Goal: Find specific page/section: Find specific page/section

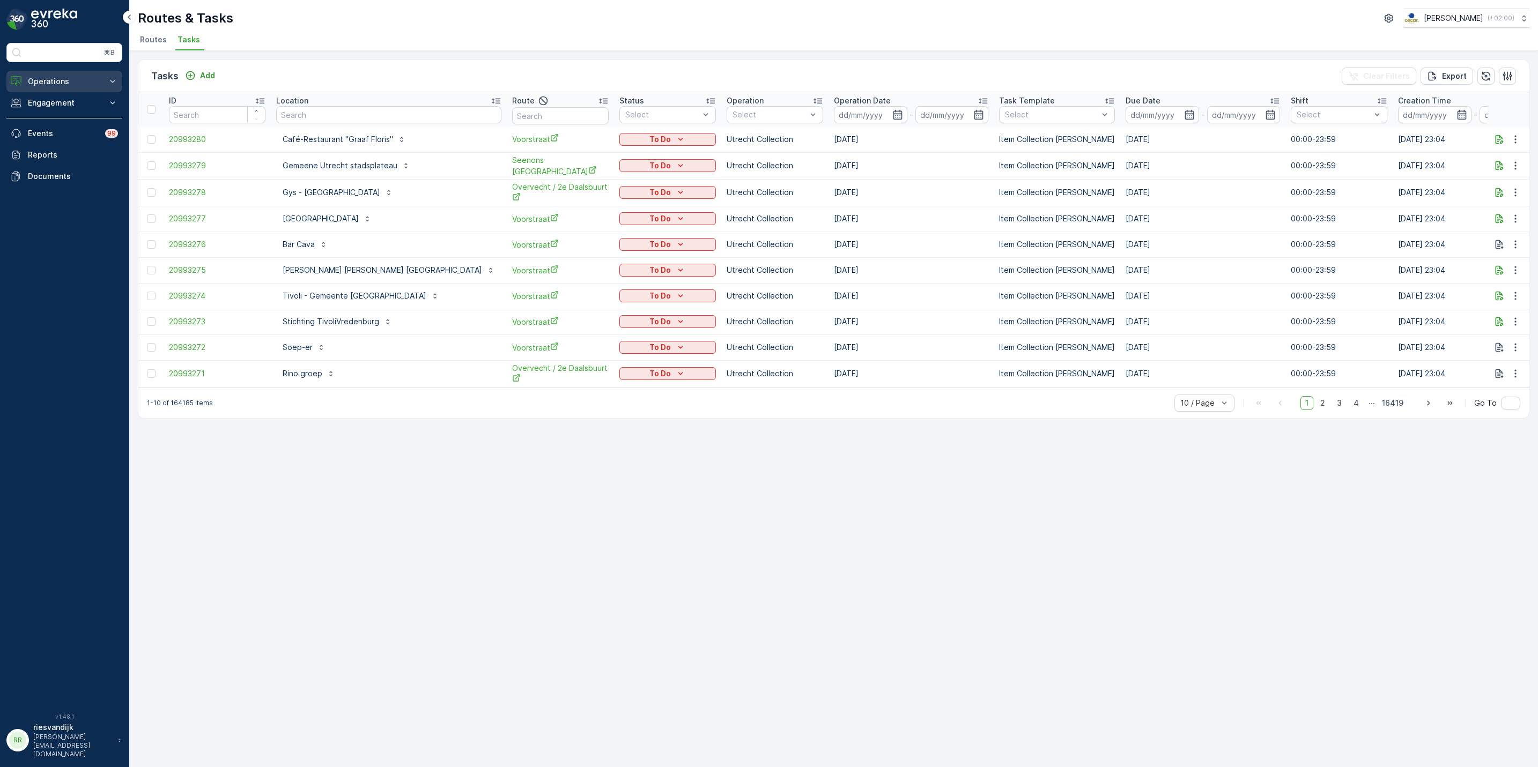
click at [71, 84] on p "Operations" at bounding box center [64, 81] width 73 height 11
click at [60, 143] on link "Cockpit" at bounding box center [72, 144] width 99 height 15
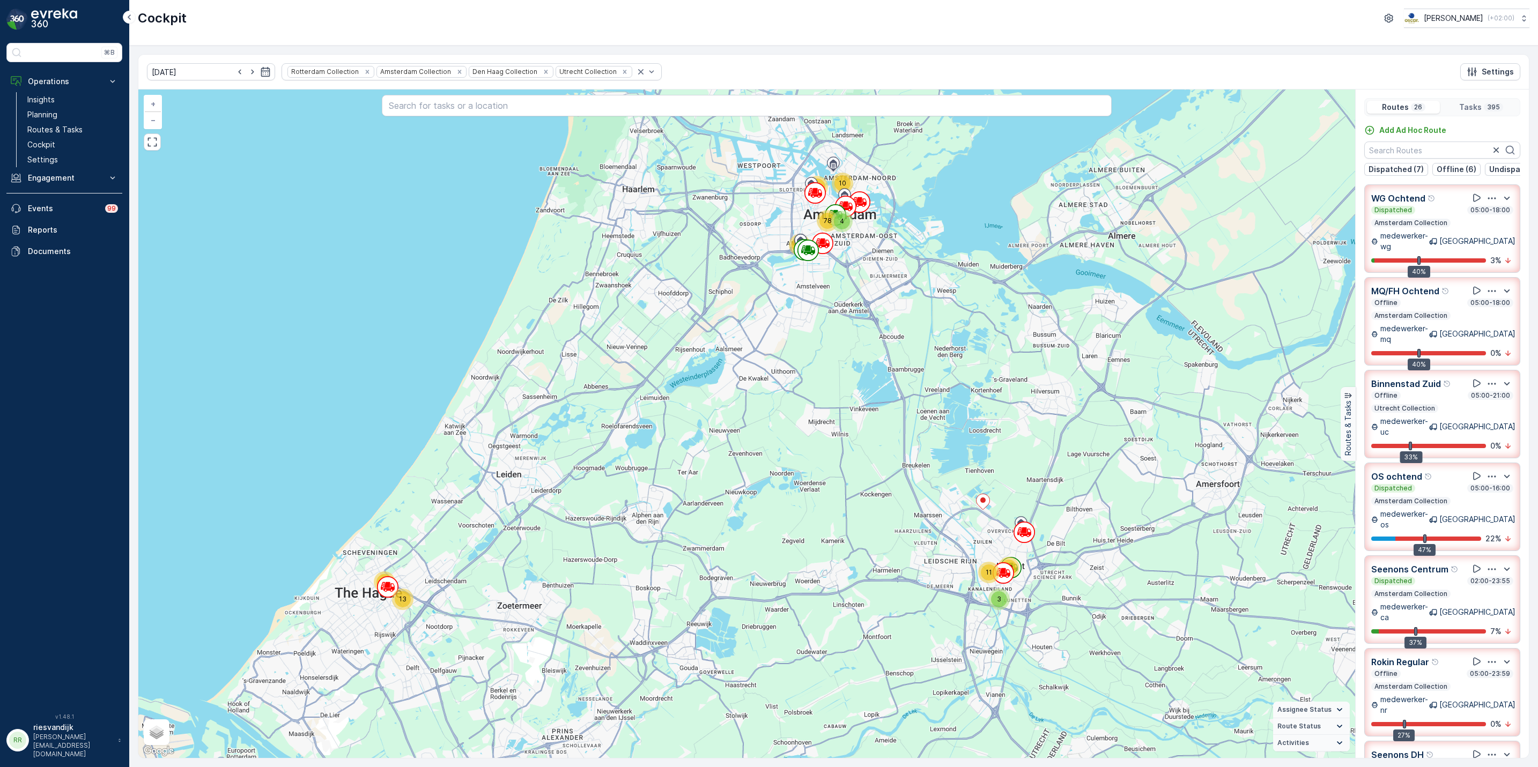
drag, startPoint x: 1080, startPoint y: 351, endPoint x: 1054, endPoint y: 414, distance: 67.8
click at [1025, 413] on div "11 4 78 3 19 10 60 11 88 39 13 58 + − Satellite Roadmap Terrain Hybrid Leaflet …" at bounding box center [746, 424] width 1217 height 669
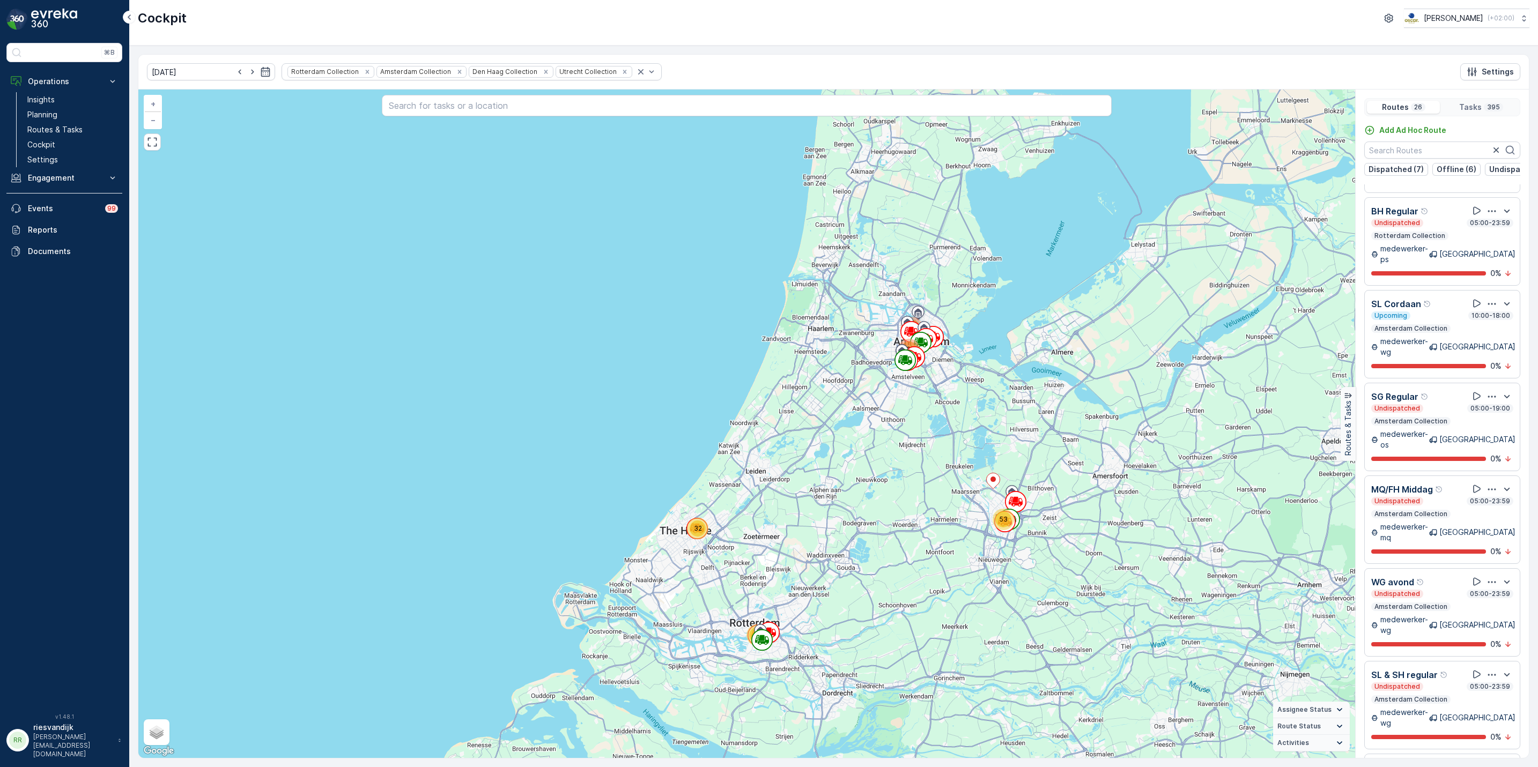
scroll to position [1207, 0]
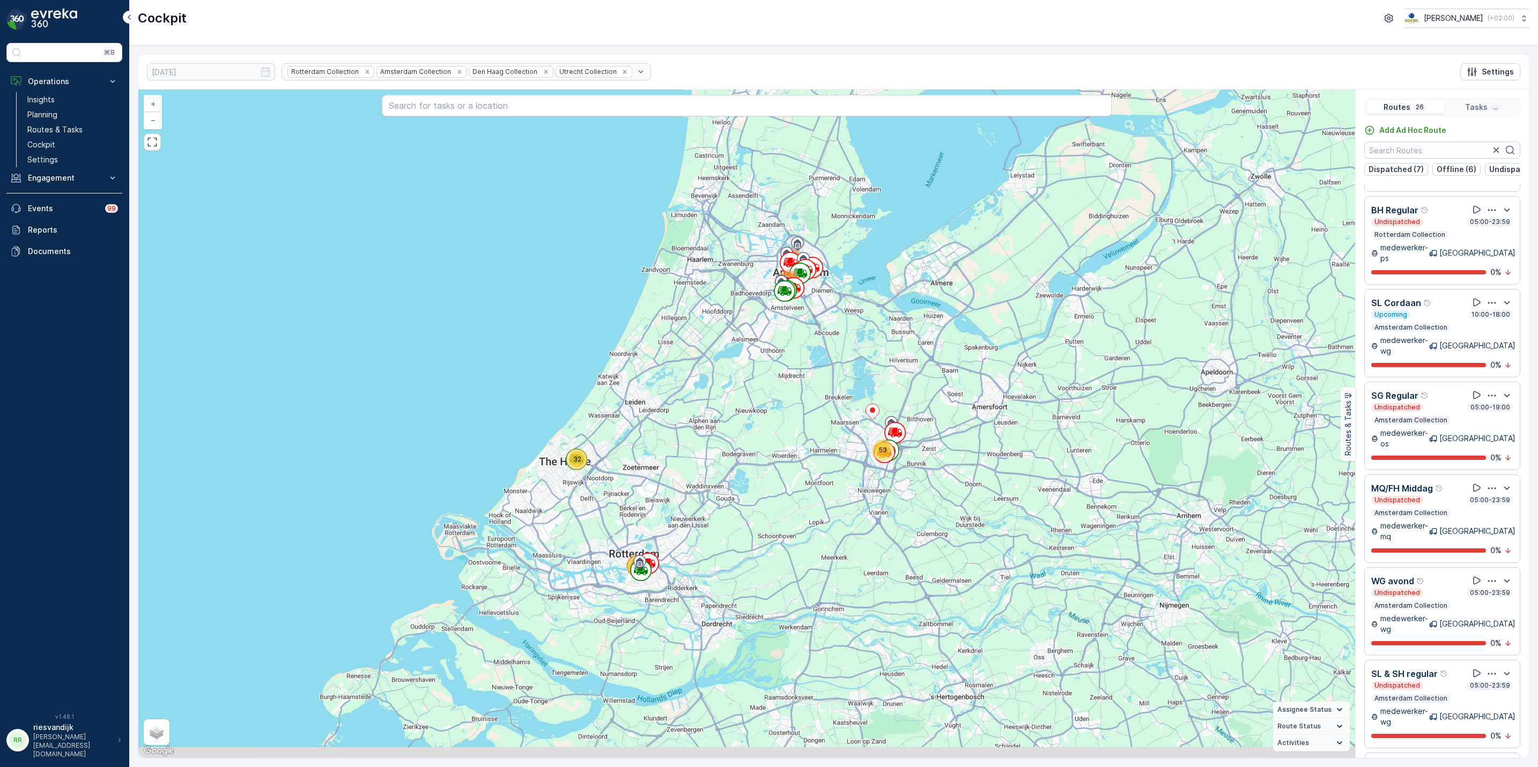
drag, startPoint x: 1012, startPoint y: 357, endPoint x: 988, endPoint y: 306, distance: 56.1
click at [988, 306] on div "138 102 53 32 69 + − Satellite Roadmap Terrain Hybrid Leaflet Keyboard shortcut…" at bounding box center [746, 424] width 1217 height 669
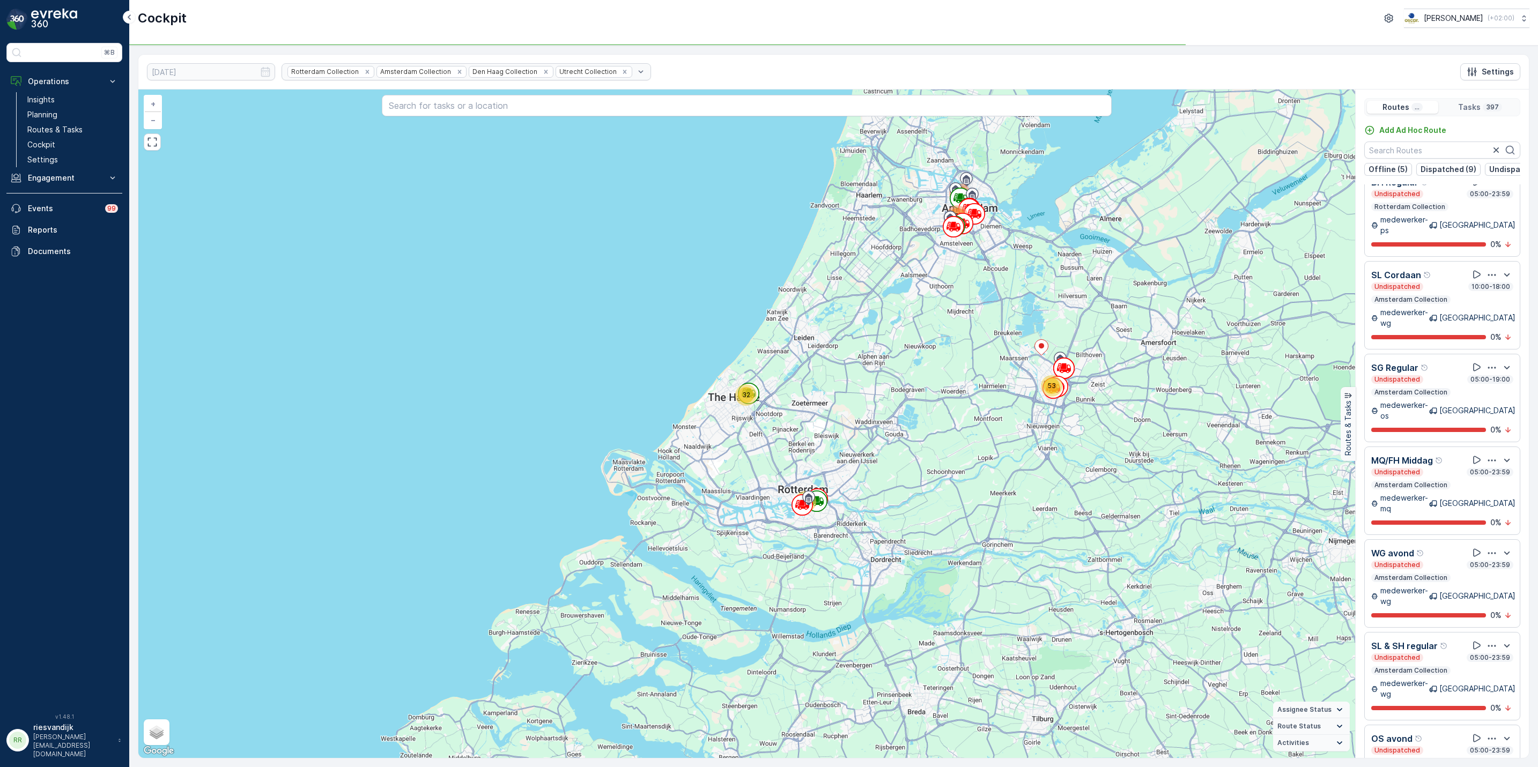
scroll to position [874, 0]
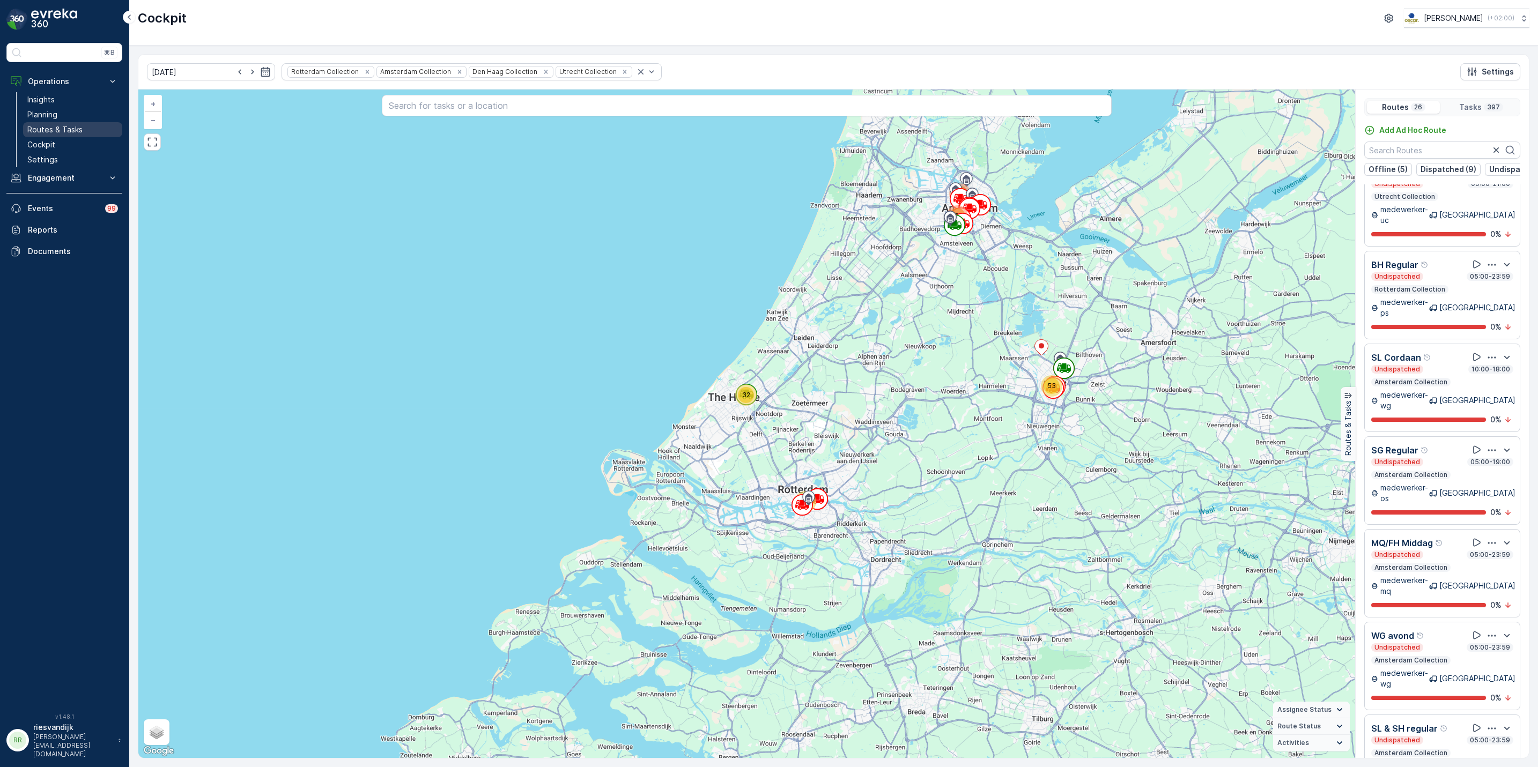
click at [66, 130] on p "Routes & Tasks" at bounding box center [54, 129] width 55 height 11
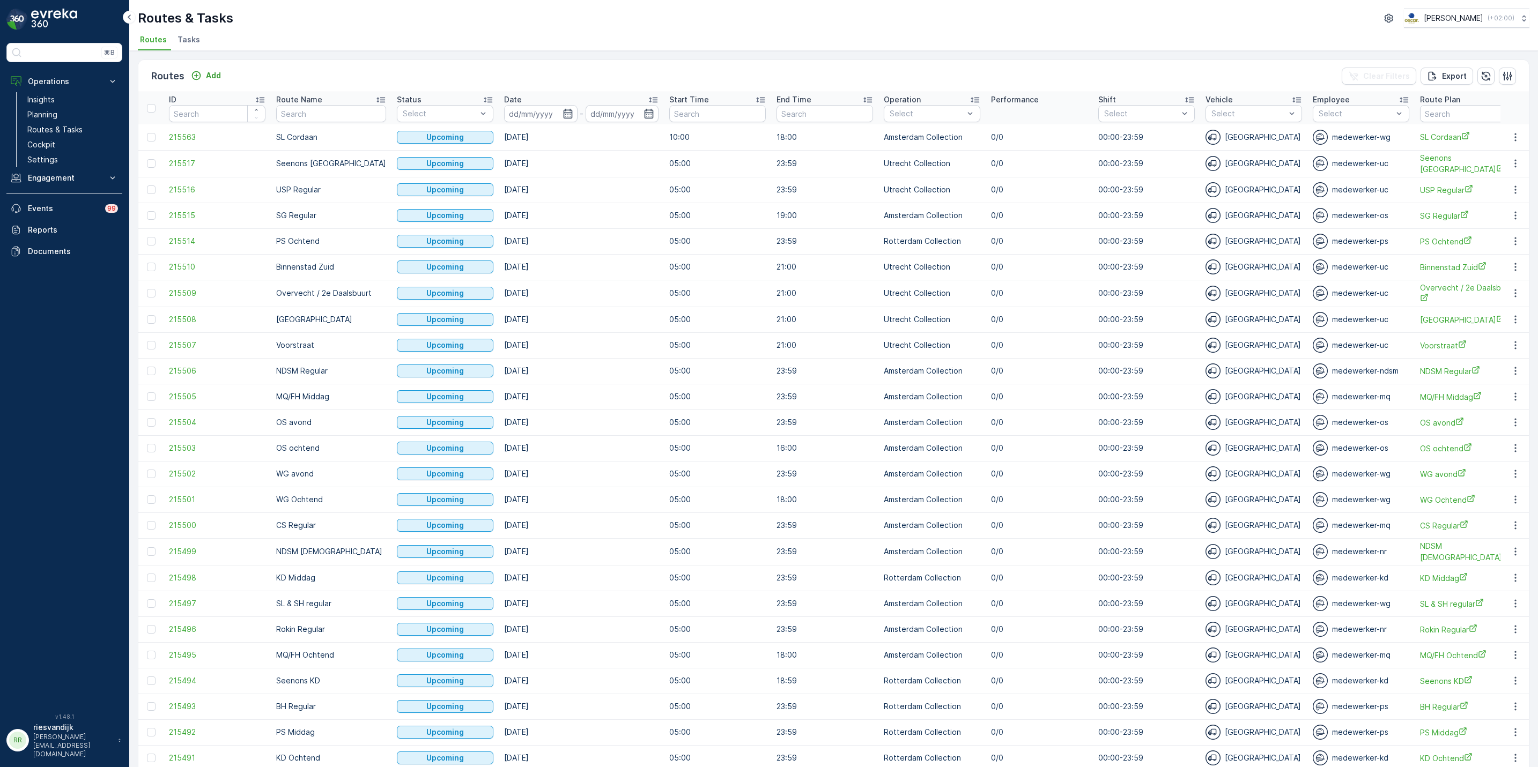
click at [178, 38] on span "Tasks" at bounding box center [189, 39] width 23 height 11
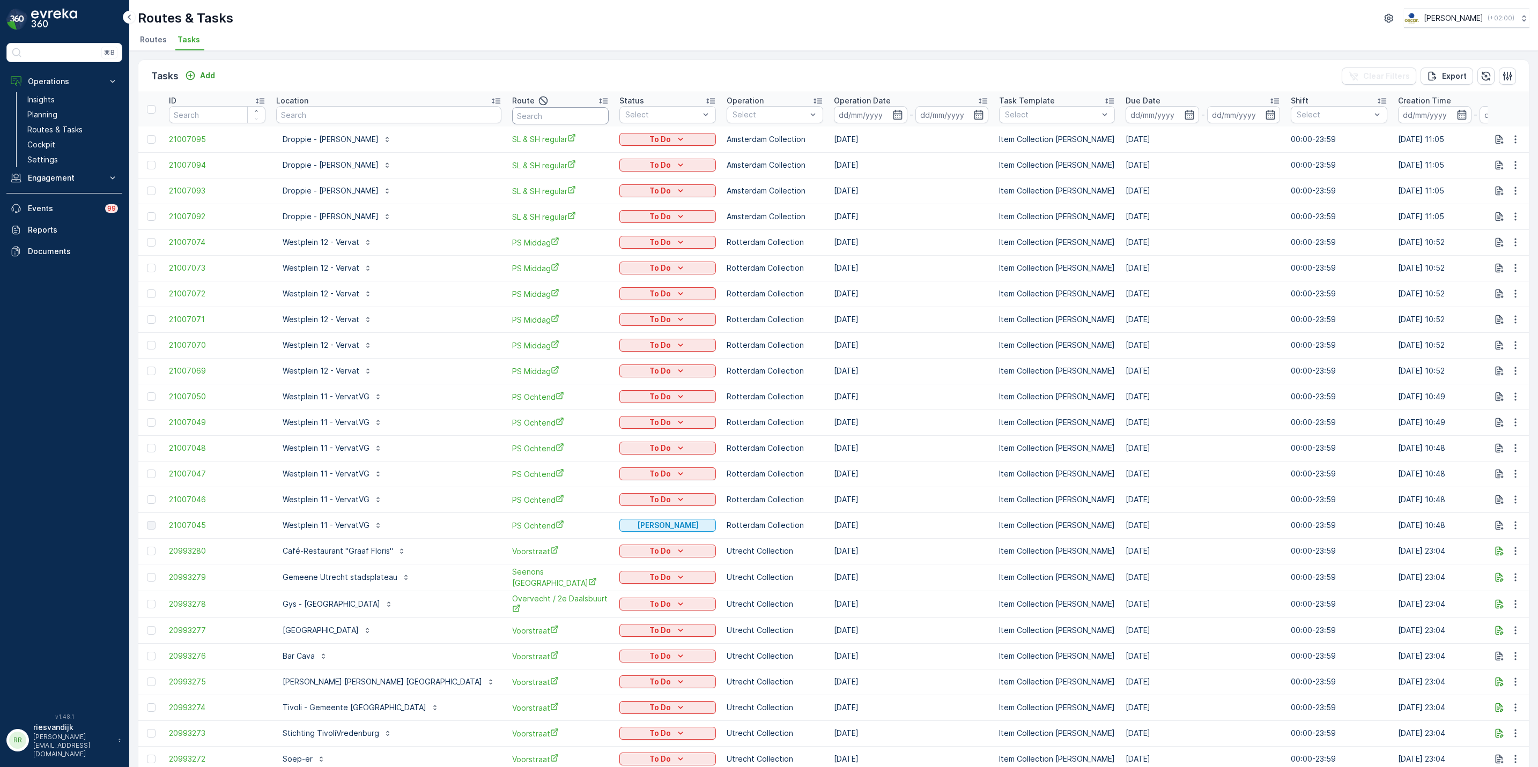
click at [528, 116] on input "text" at bounding box center [560, 115] width 97 height 17
type input "binnenstad"
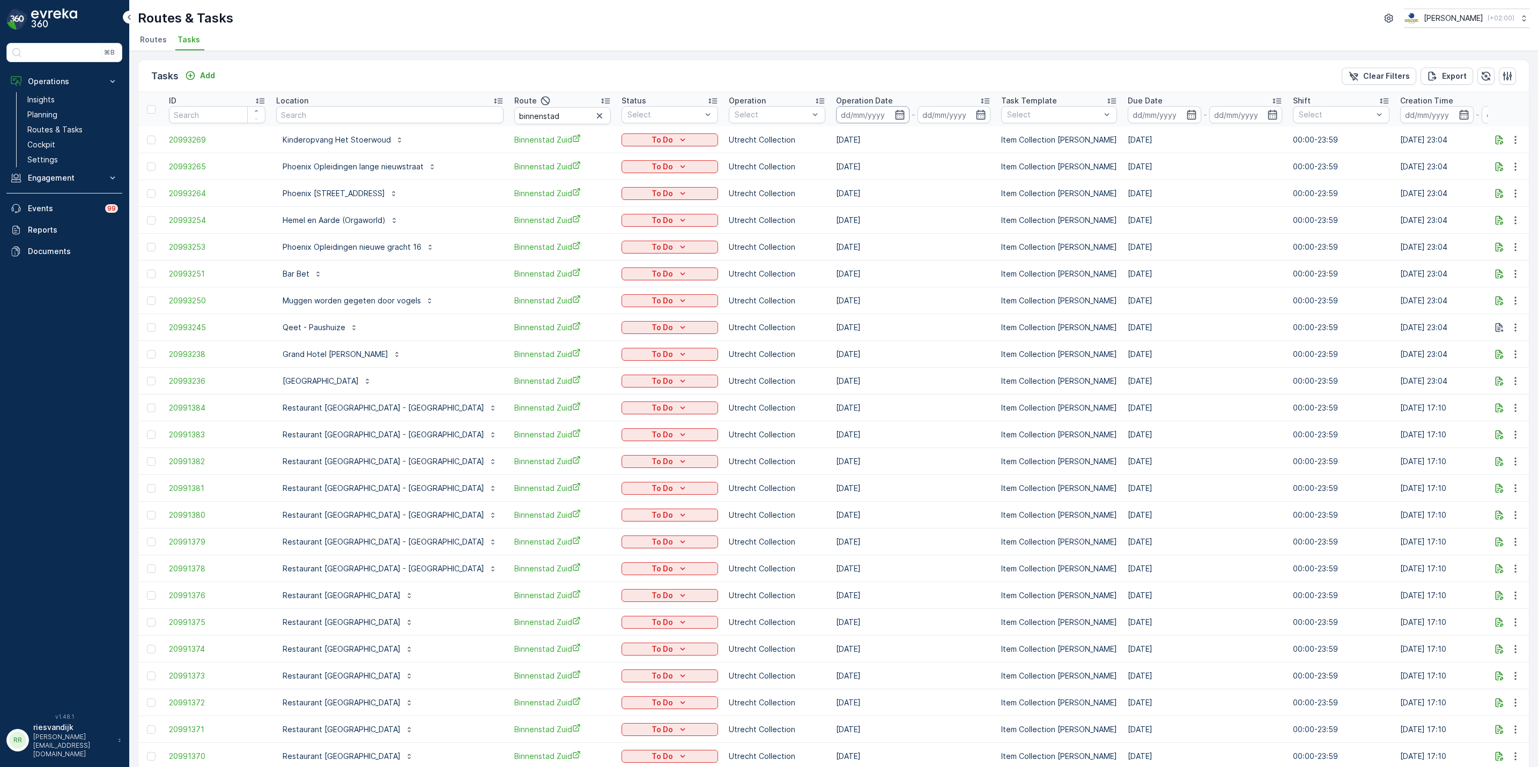
click at [836, 112] on input at bounding box center [872, 114] width 73 height 17
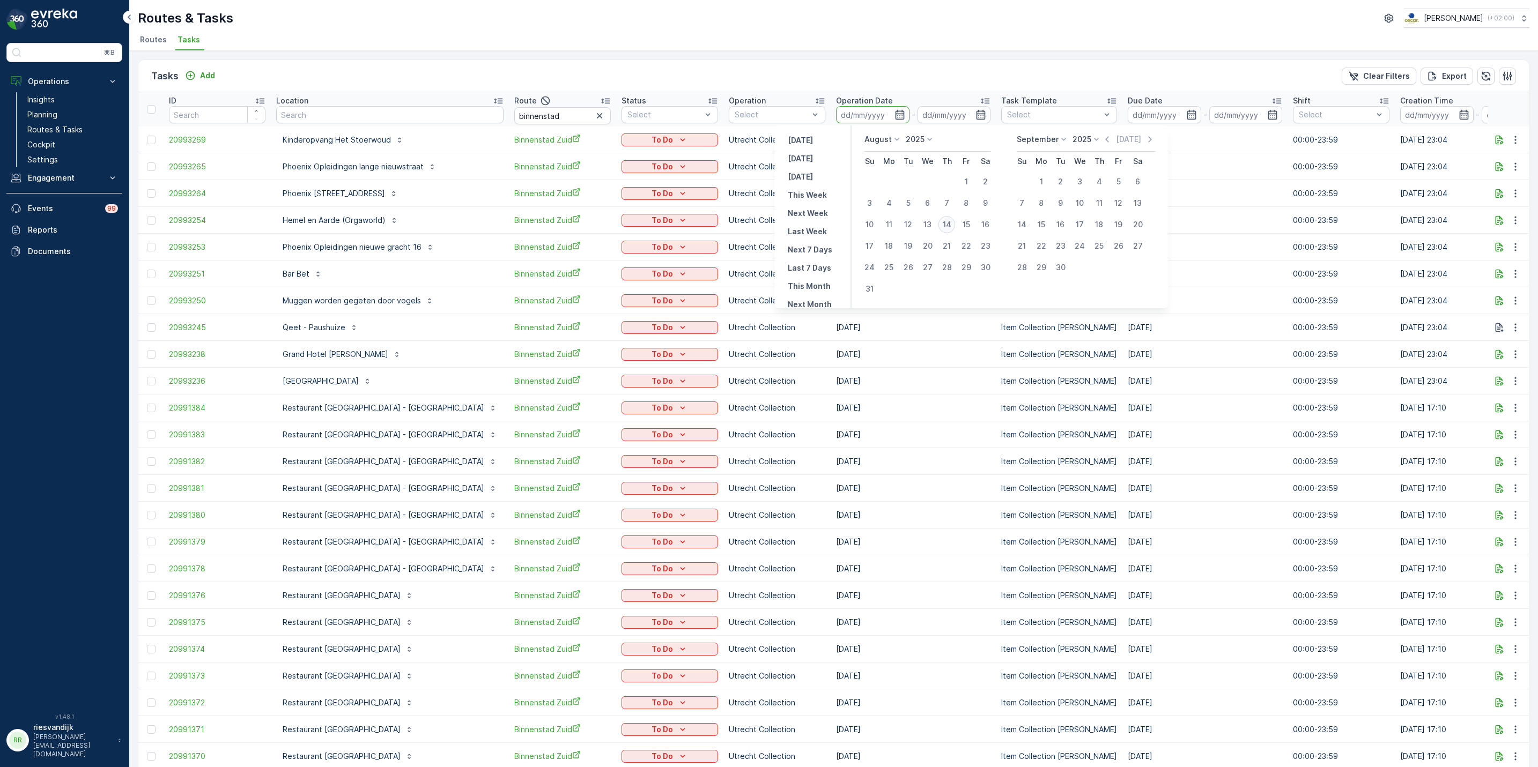
click at [948, 221] on div "14" at bounding box center [946, 224] width 17 height 17
type input "[DATE]"
click at [948, 221] on div "14" at bounding box center [946, 224] width 17 height 17
type input "[DATE]"
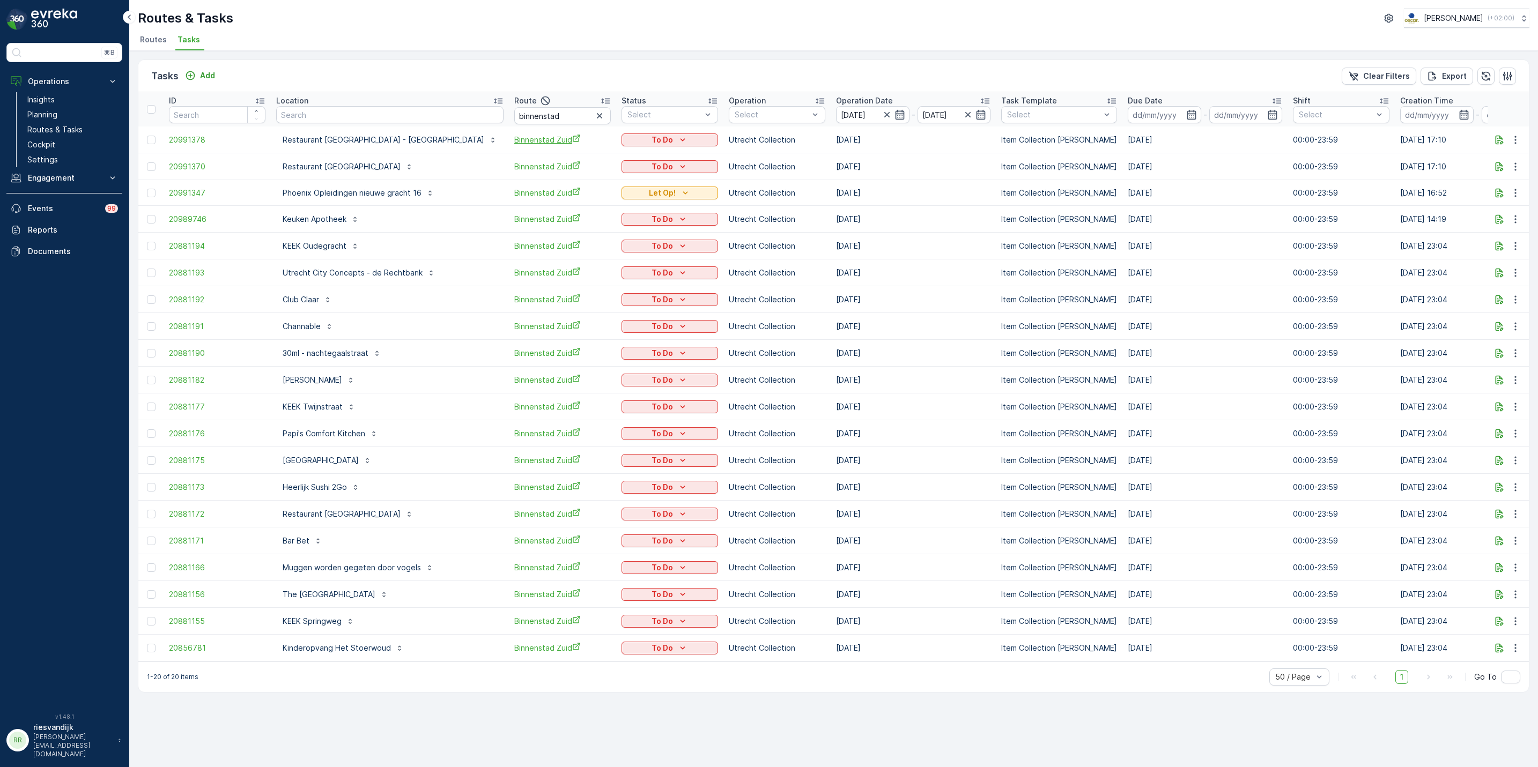
click at [514, 135] on span "Binnenstad Zuid" at bounding box center [562, 139] width 97 height 11
click at [514, 114] on input "binnenstad" at bounding box center [562, 115] width 97 height 17
type input "overv"
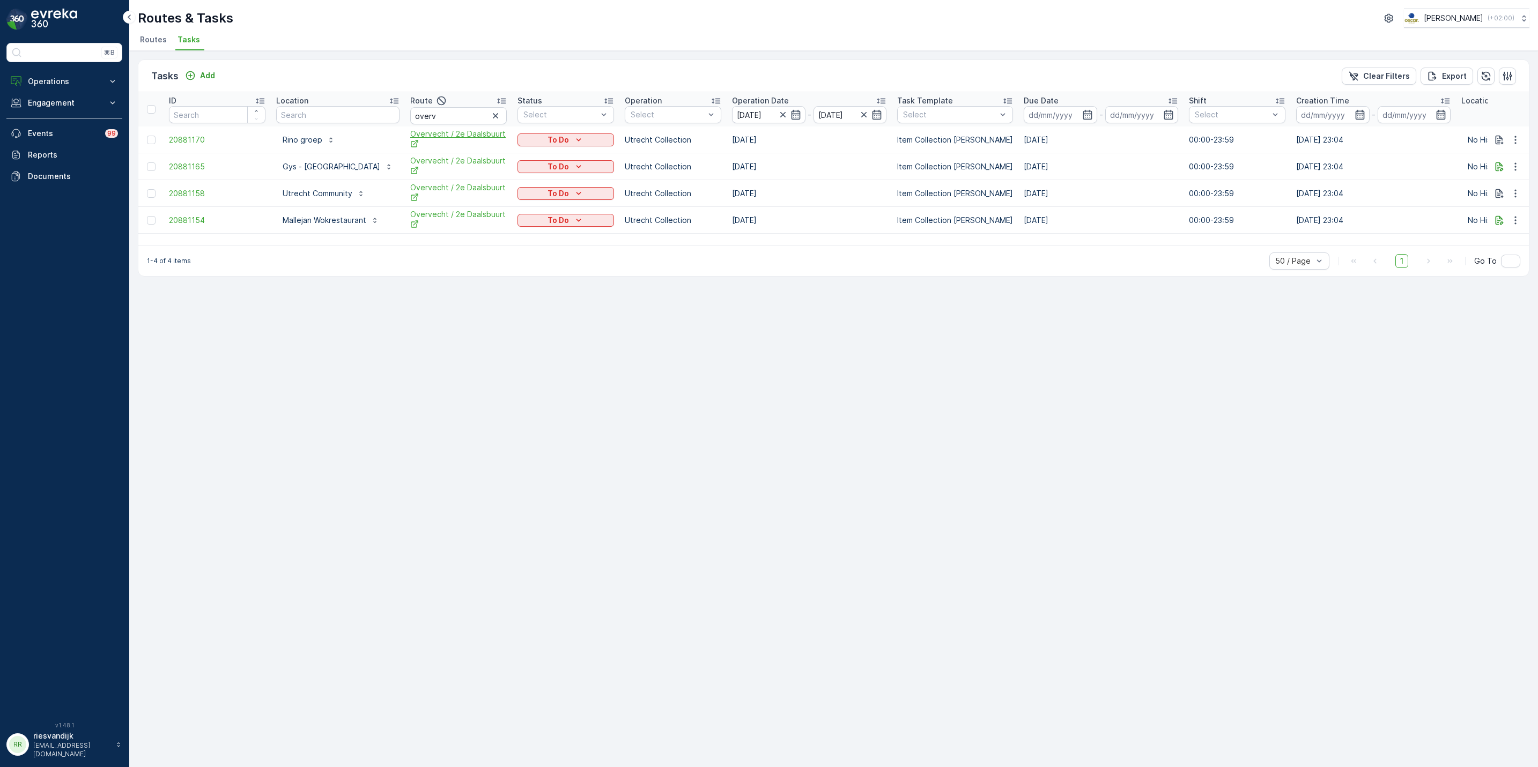
click at [470, 138] on span "Overvecht / 2e Daalsbuurt" at bounding box center [458, 140] width 97 height 22
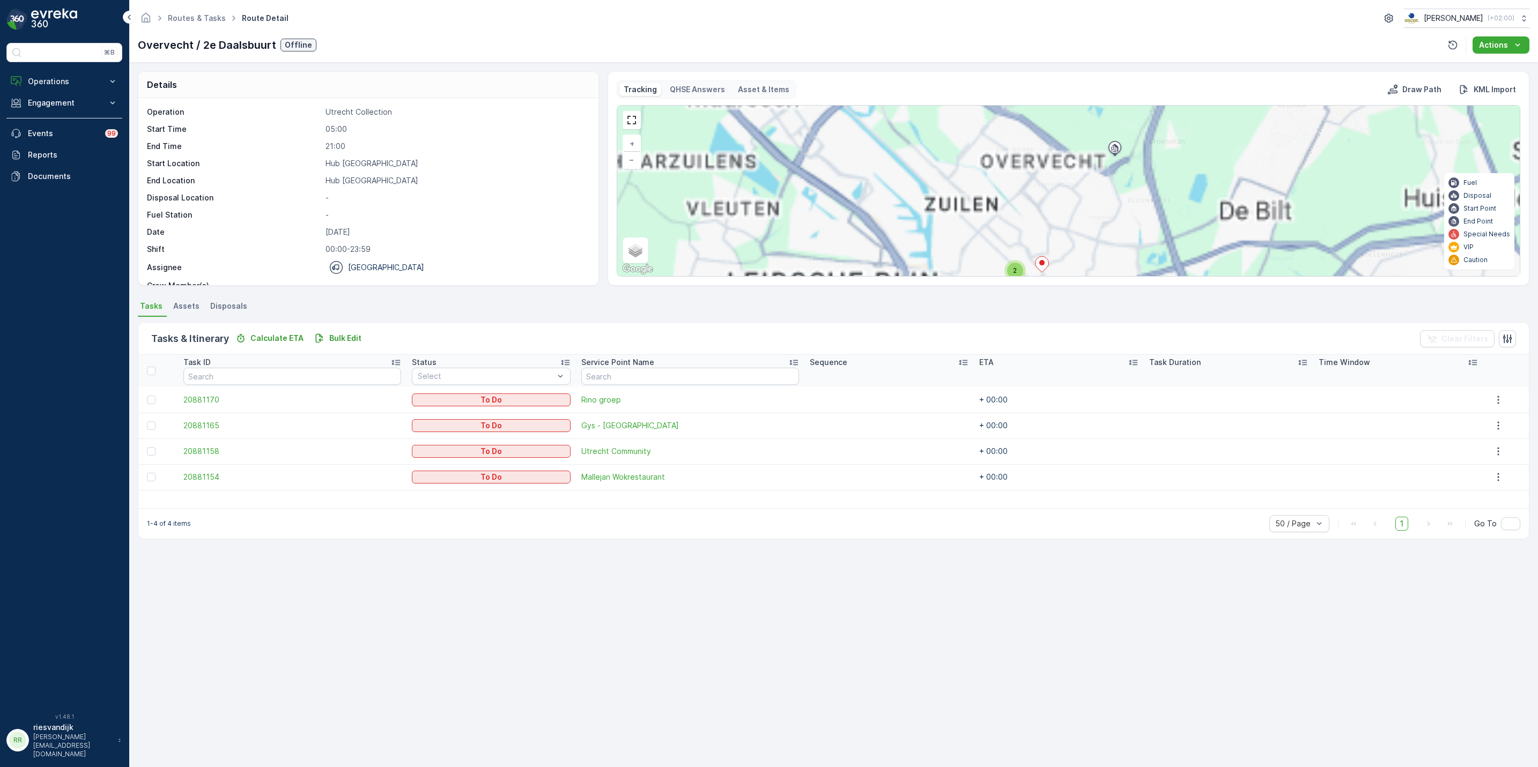
drag, startPoint x: 1109, startPoint y: 232, endPoint x: 1171, endPoint y: 147, distance: 105.5
click at [1171, 149] on div "3 2 + − Satellite Roadmap Terrain Hybrid Leaflet Keyboard shortcuts Map Data Ma…" at bounding box center [1068, 191] width 903 height 171
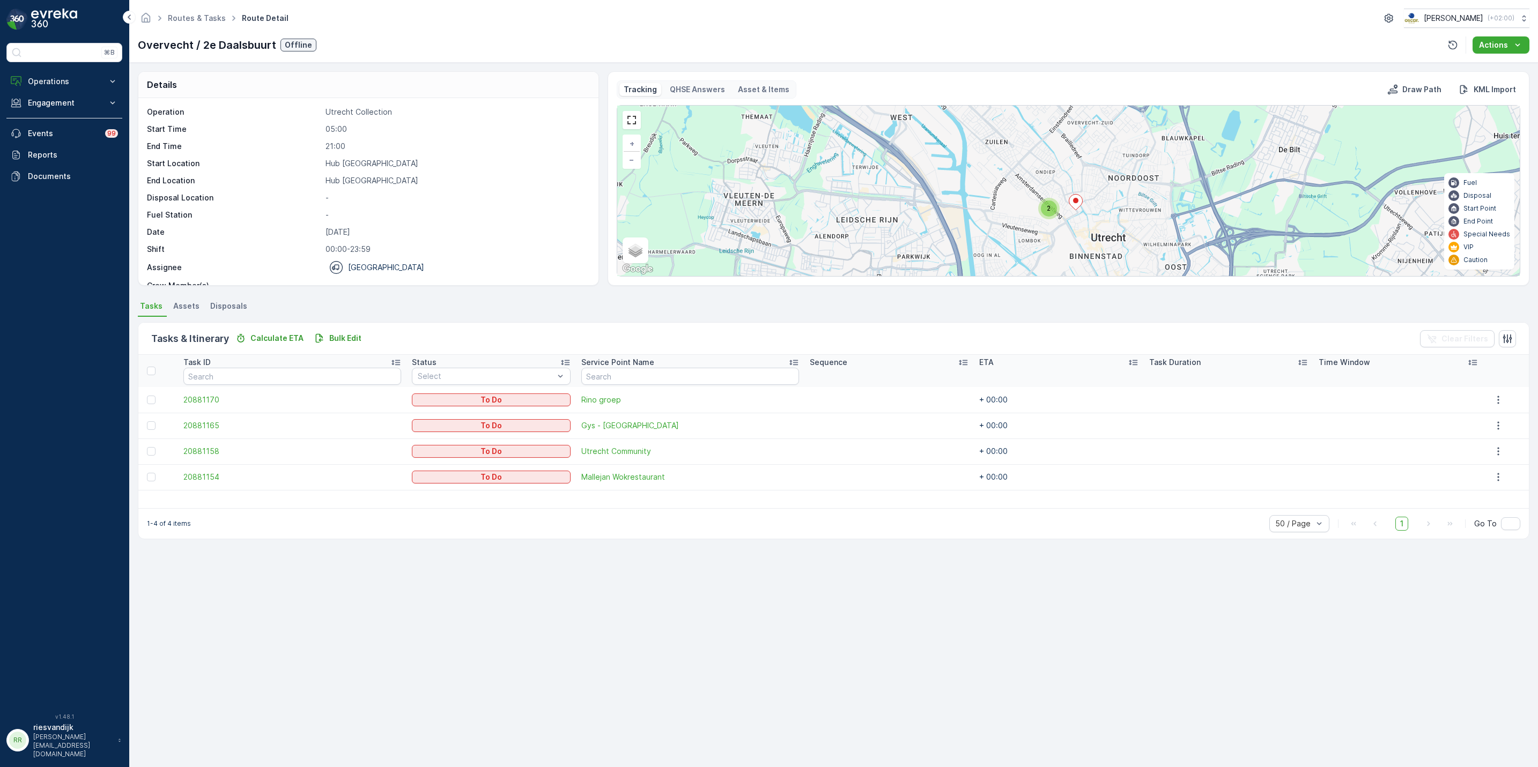
drag, startPoint x: 1108, startPoint y: 179, endPoint x: 1069, endPoint y: 129, distance: 63.7
click at [1069, 129] on div "2 + − Satellite Roadmap Terrain Hybrid Leaflet Keyboard shortcuts Map Data Map …" at bounding box center [1068, 191] width 903 height 171
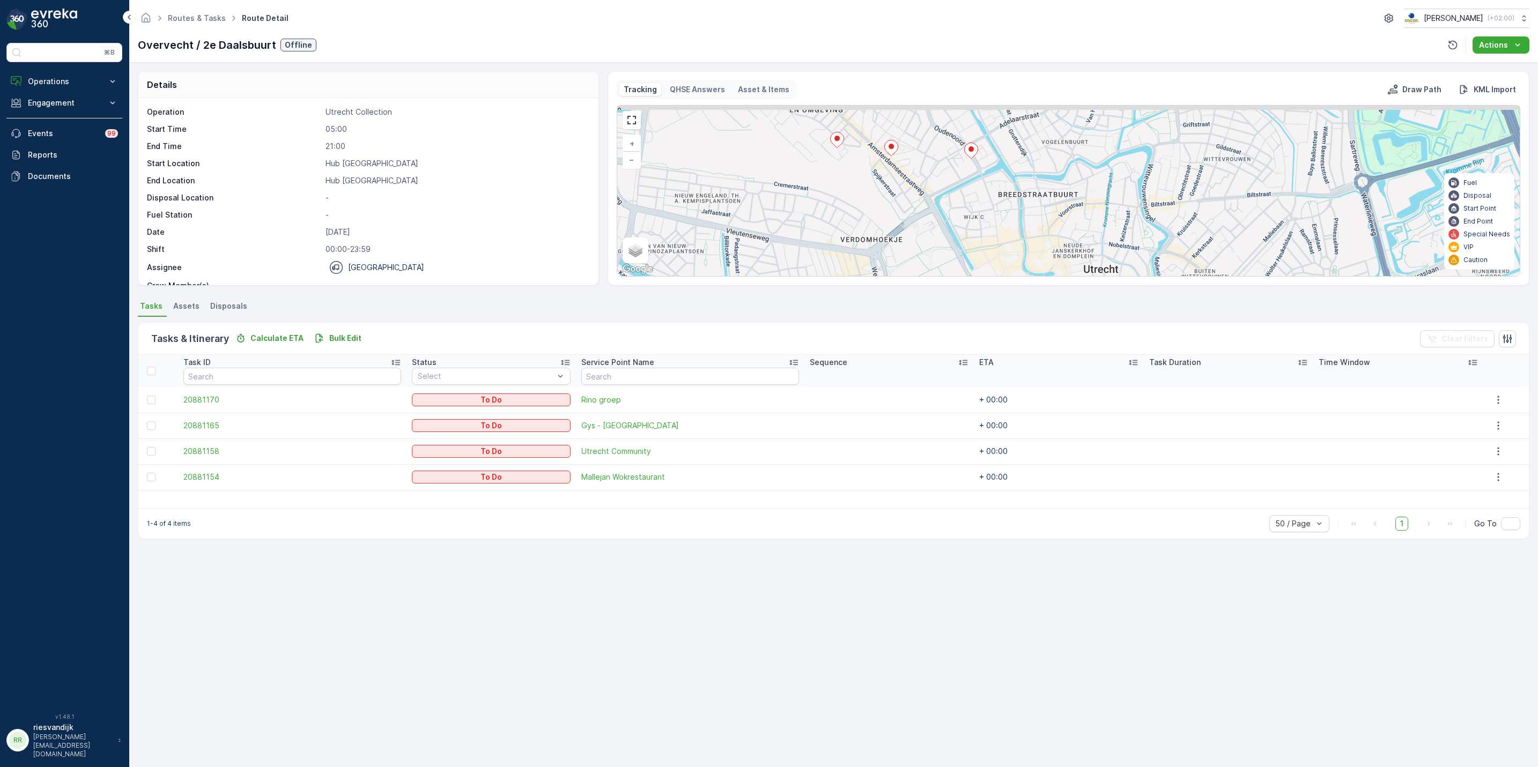
drag, startPoint x: 1123, startPoint y: 202, endPoint x: 1046, endPoint y: 227, distance: 81.4
click at [1054, 231] on div "+ − Satellite Roadmap Terrain Hybrid Leaflet Keyboard shortcuts Map Data Map da…" at bounding box center [1068, 191] width 903 height 171
click at [837, 145] on icon at bounding box center [836, 142] width 13 height 16
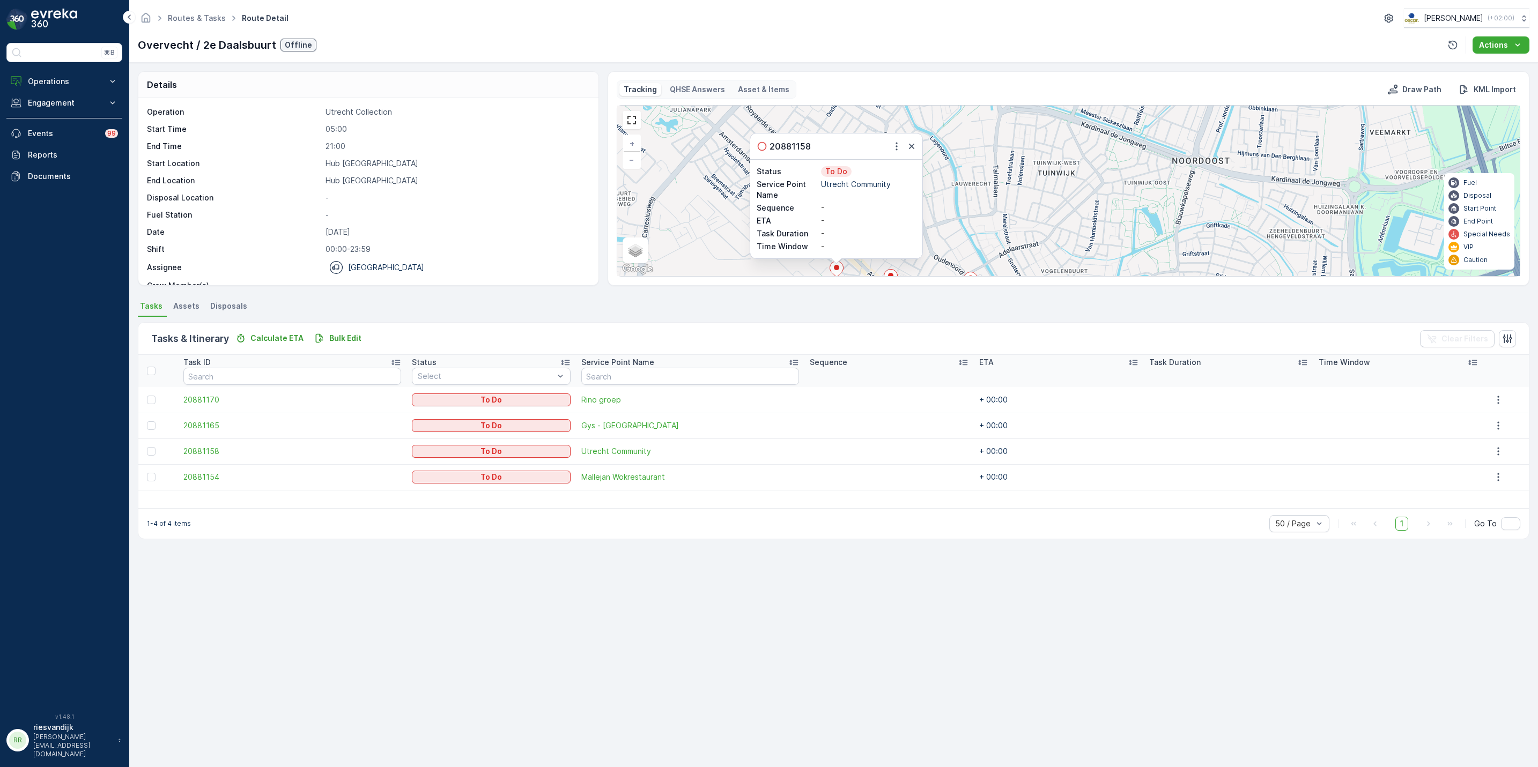
click at [889, 272] on icon at bounding box center [890, 278] width 13 height 16
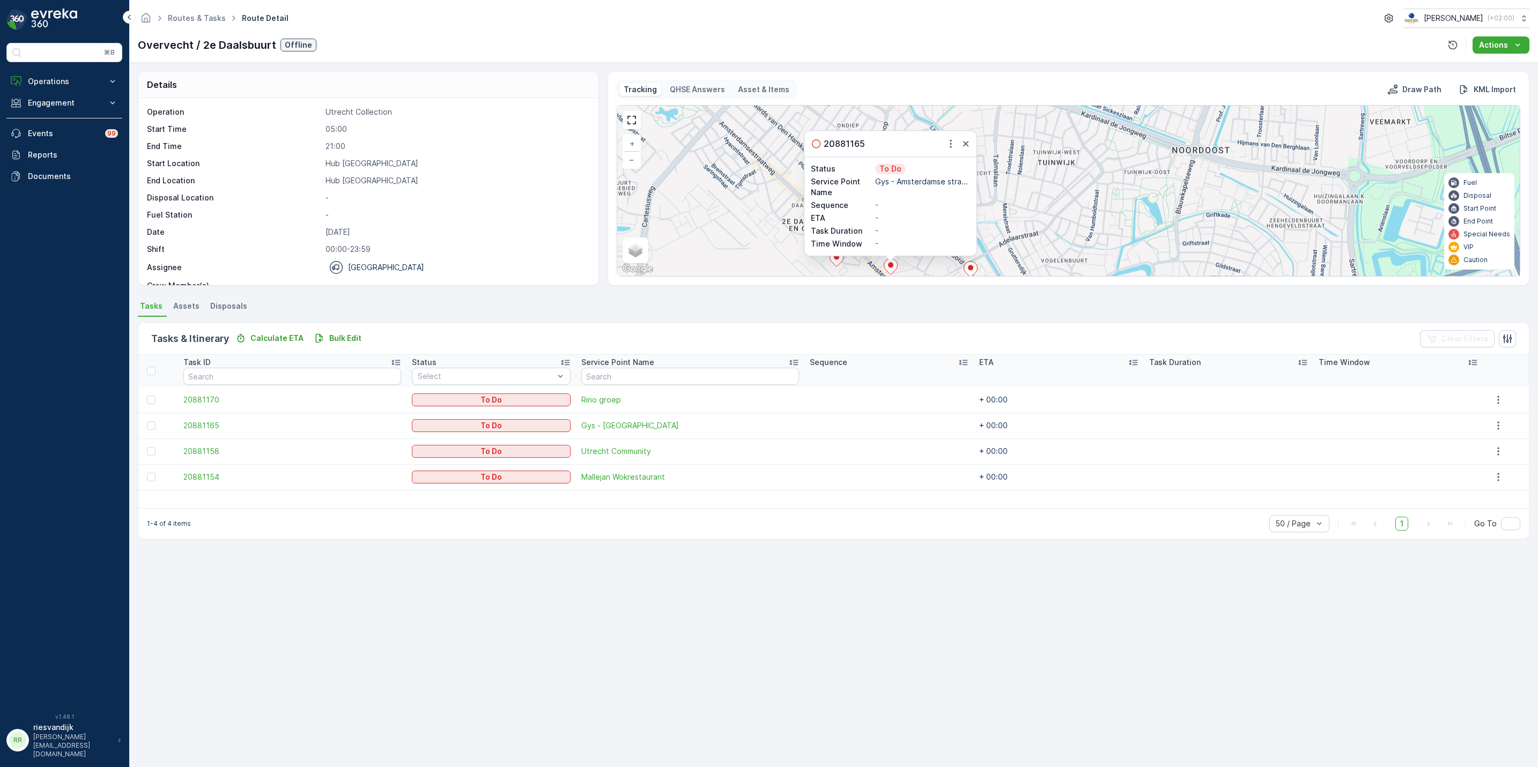
click at [970, 269] on icon at bounding box center [971, 269] width 14 height 16
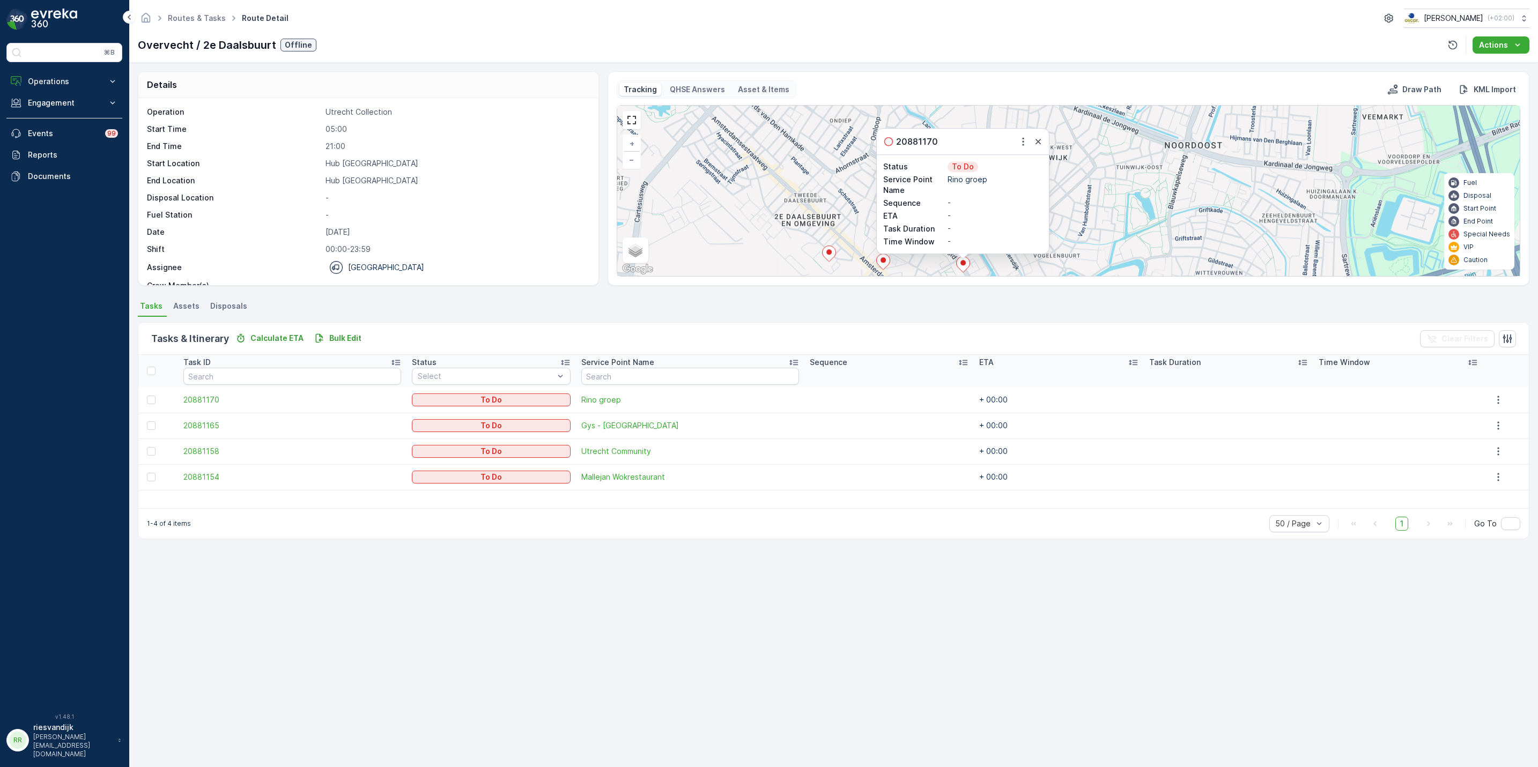
drag, startPoint x: 1165, startPoint y: 217, endPoint x: 1040, endPoint y: 138, distance: 148.2
click at [1041, 139] on div "20881170 Status To Do Service Point Name Rino groep Sequence - ETA - Task Durat…" at bounding box center [1068, 191] width 903 height 171
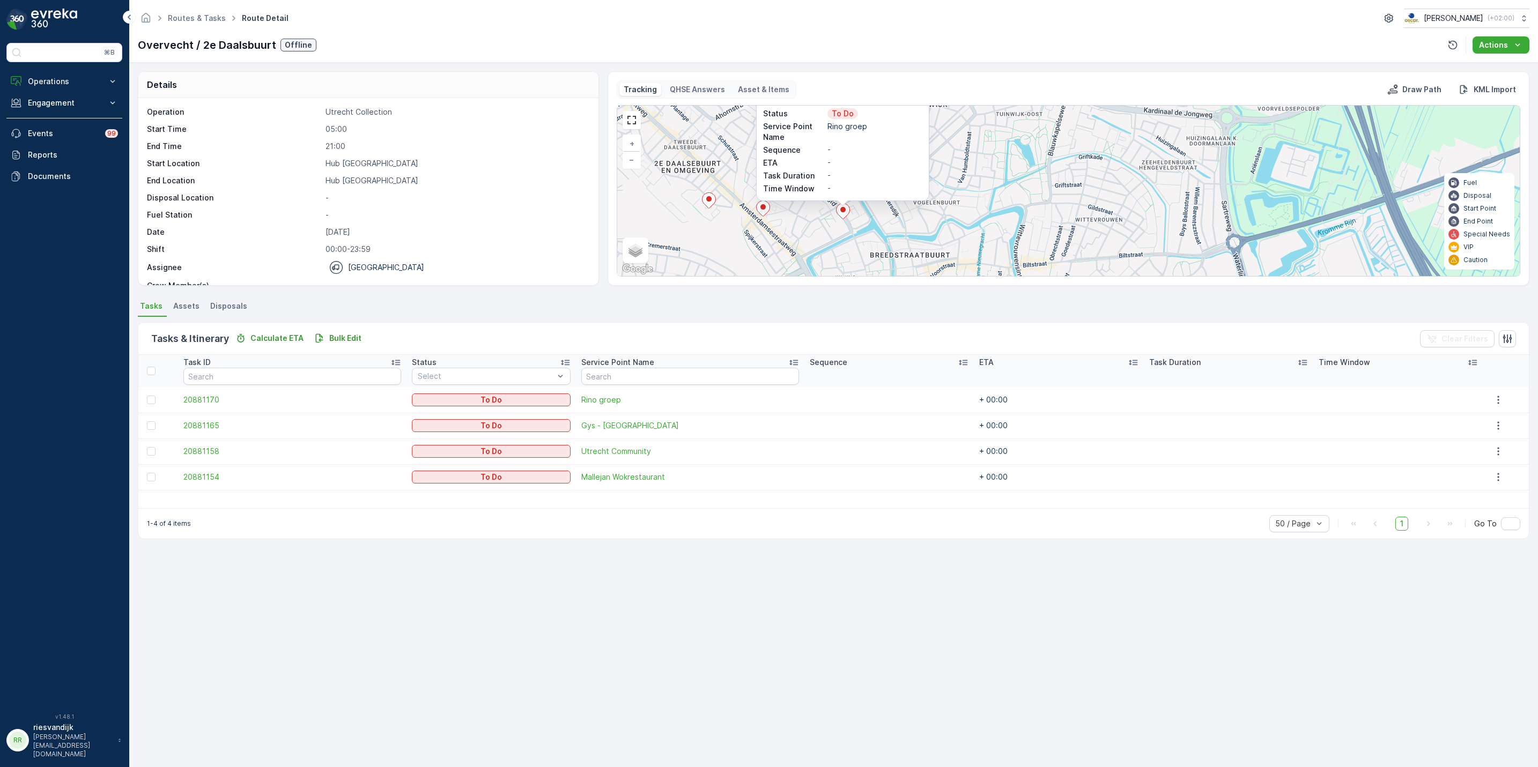
drag, startPoint x: 1046, startPoint y: 210, endPoint x: 1067, endPoint y: 256, distance: 50.6
click at [1067, 256] on div "20881170 Status To Do Service Point Name Rino groep Sequence - ETA - Task Durat…" at bounding box center [1068, 191] width 903 height 171
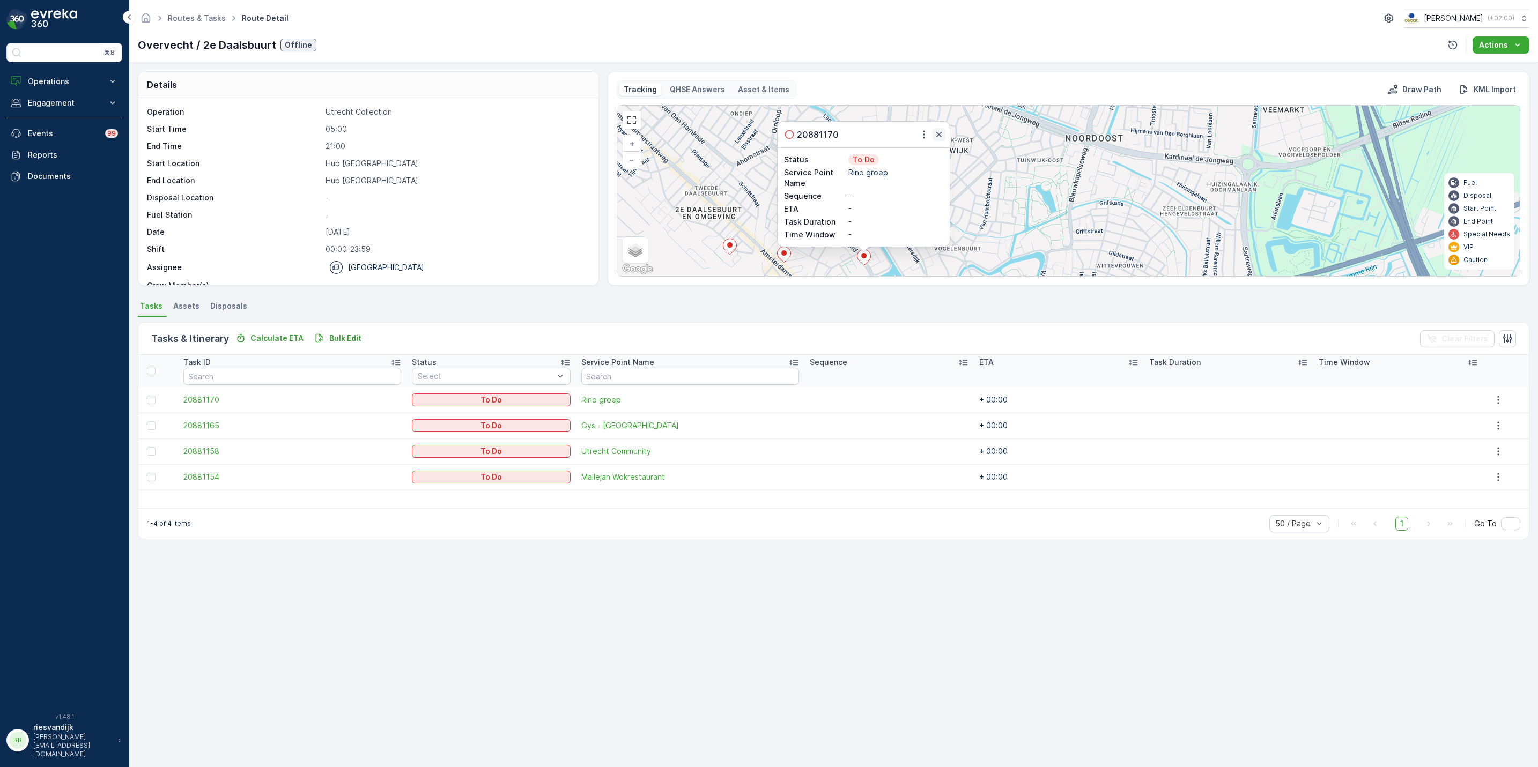
click at [941, 137] on icon "button" at bounding box center [939, 134] width 11 height 11
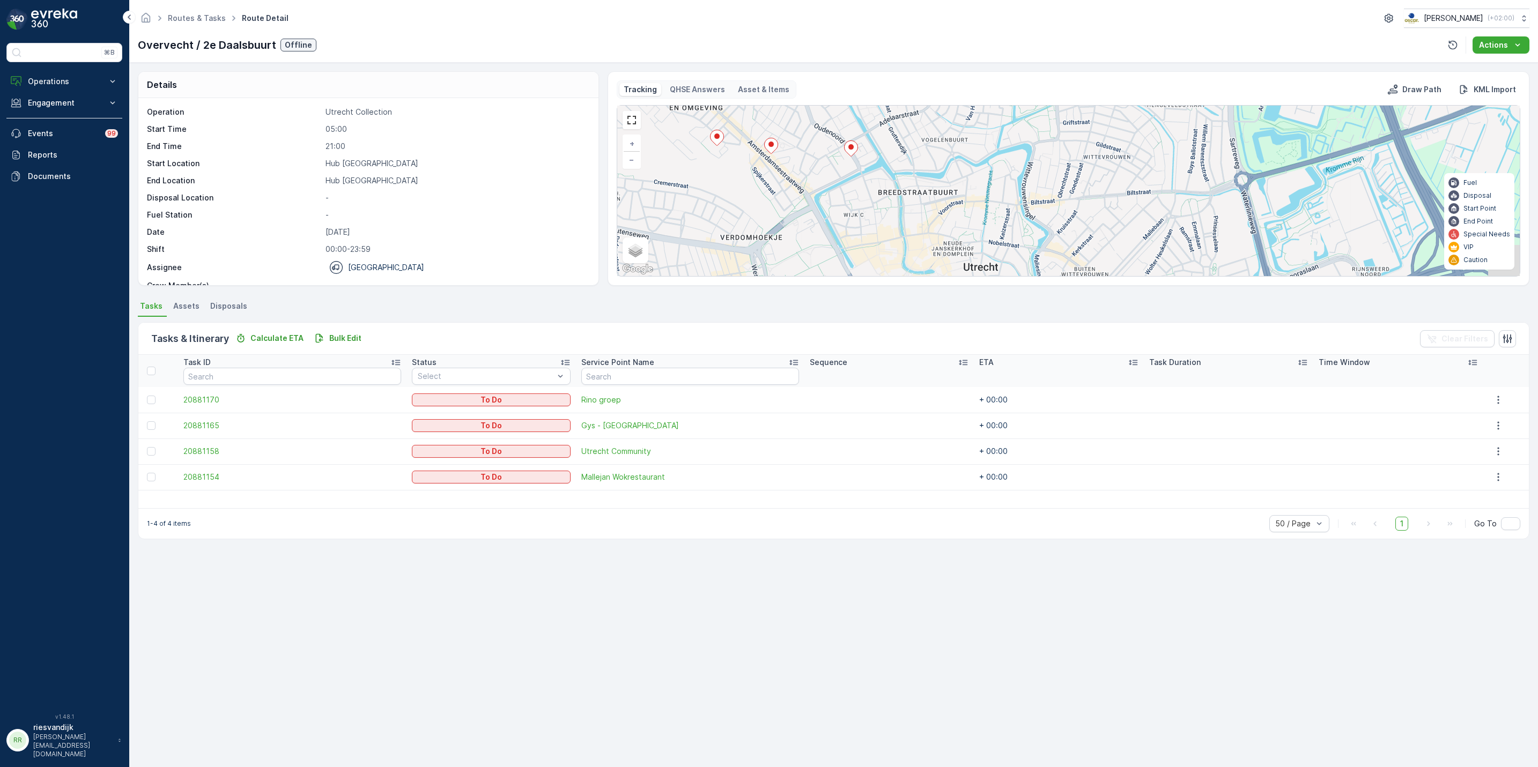
drag, startPoint x: 1014, startPoint y: 218, endPoint x: 1001, endPoint y: 169, distance: 49.8
click at [997, 116] on div "+ − Satellite Roadmap Terrain Hybrid Leaflet Keyboard shortcuts Map Data Map da…" at bounding box center [1068, 191] width 903 height 171
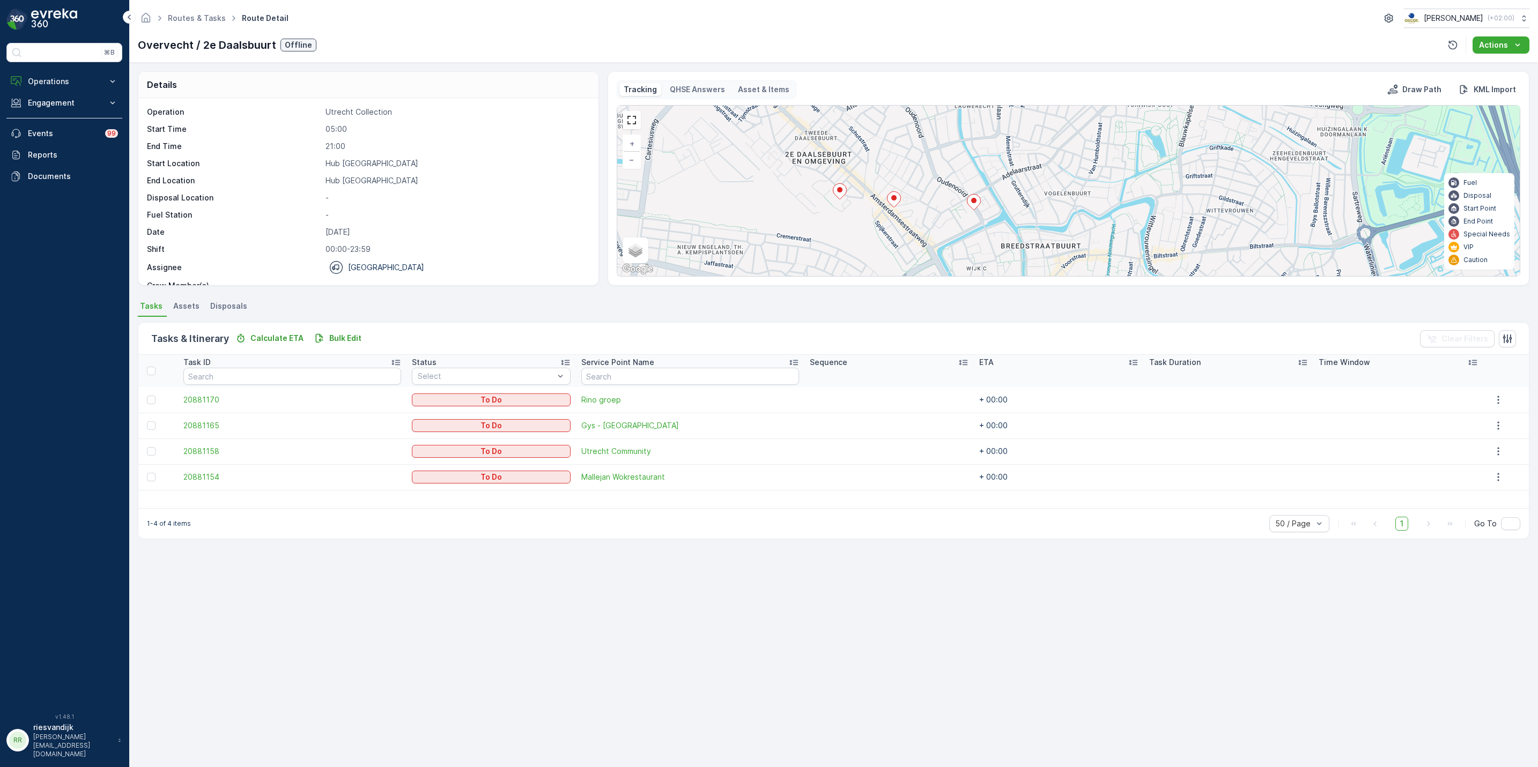
drag, startPoint x: 884, startPoint y: 187, endPoint x: 882, endPoint y: 108, distance: 78.9
click at [882, 108] on div "+ − Satellite Roadmap Terrain Hybrid Leaflet Keyboard shortcuts Map Data Map da…" at bounding box center [1068, 191] width 903 height 171
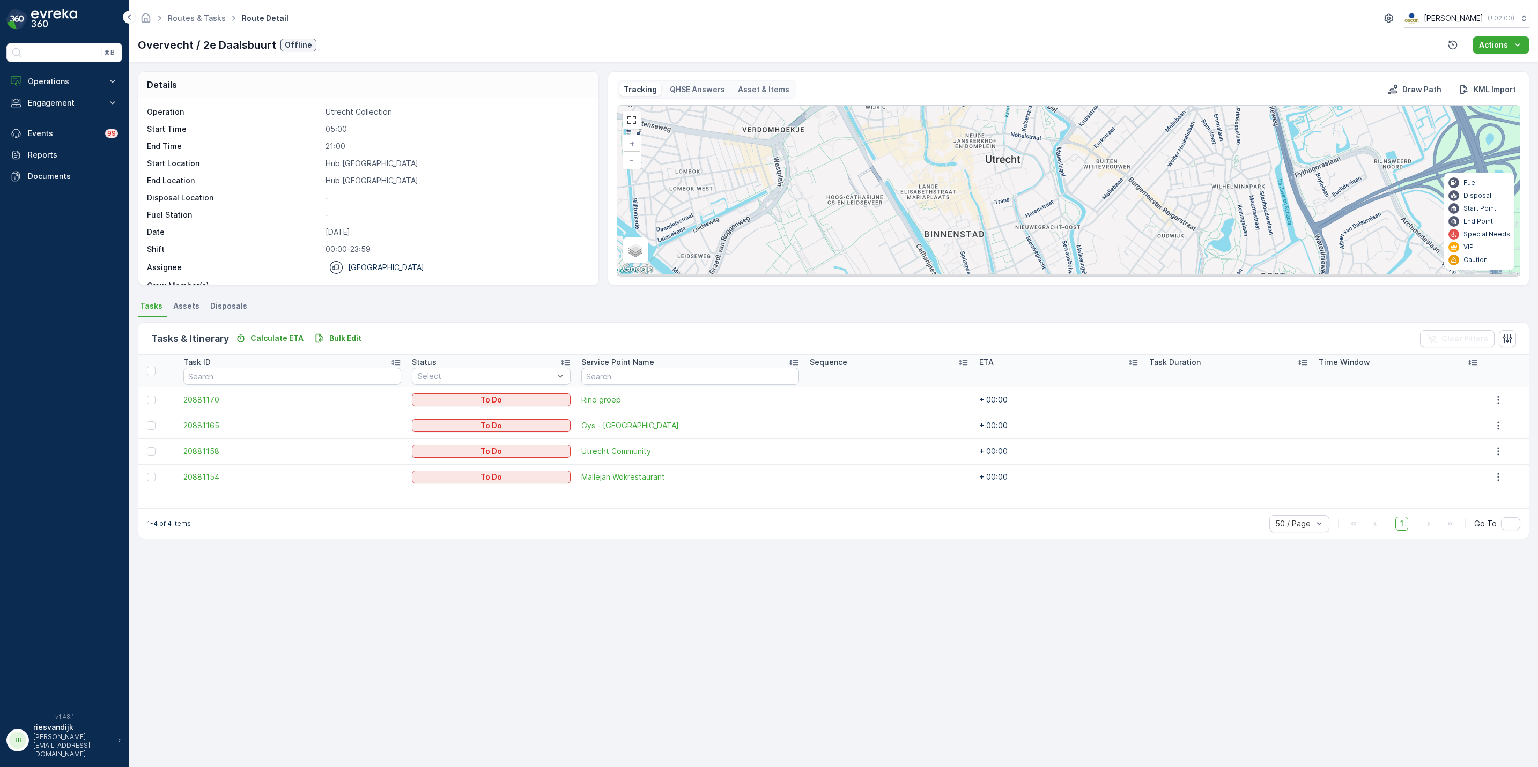
drag, startPoint x: 977, startPoint y: 174, endPoint x: 960, endPoint y: 160, distance: 22.0
click at [961, 159] on div "+ − Satellite Roadmap Terrain Hybrid Leaflet Keyboard shortcuts Map Data Map da…" at bounding box center [1068, 191] width 903 height 171
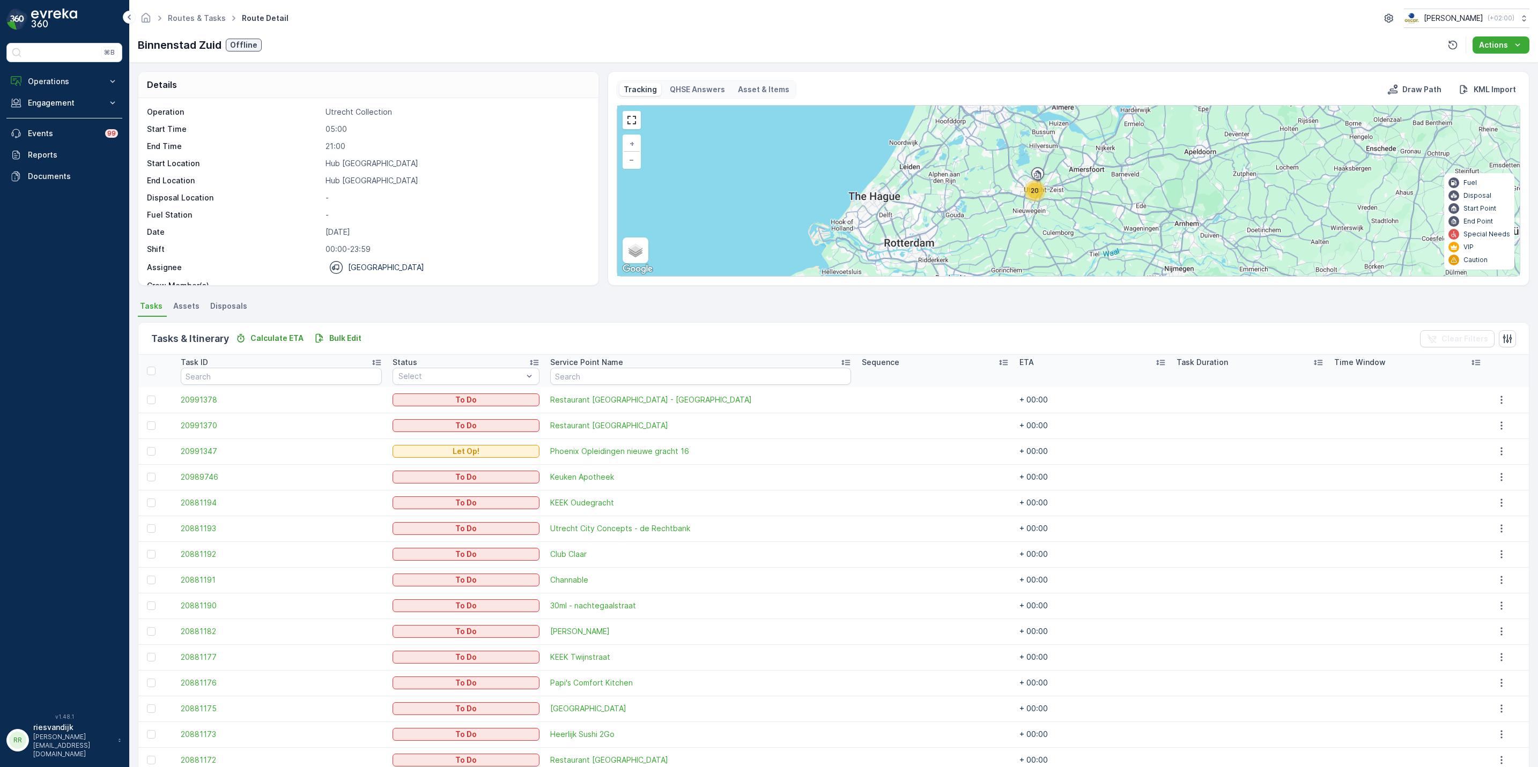
drag, startPoint x: 1107, startPoint y: 208, endPoint x: 999, endPoint y: 187, distance: 109.8
click at [999, 187] on div "20 + − Satellite Roadmap Terrain Hybrid Leaflet Keyboard shortcuts Map Data Map…" at bounding box center [1068, 191] width 903 height 171
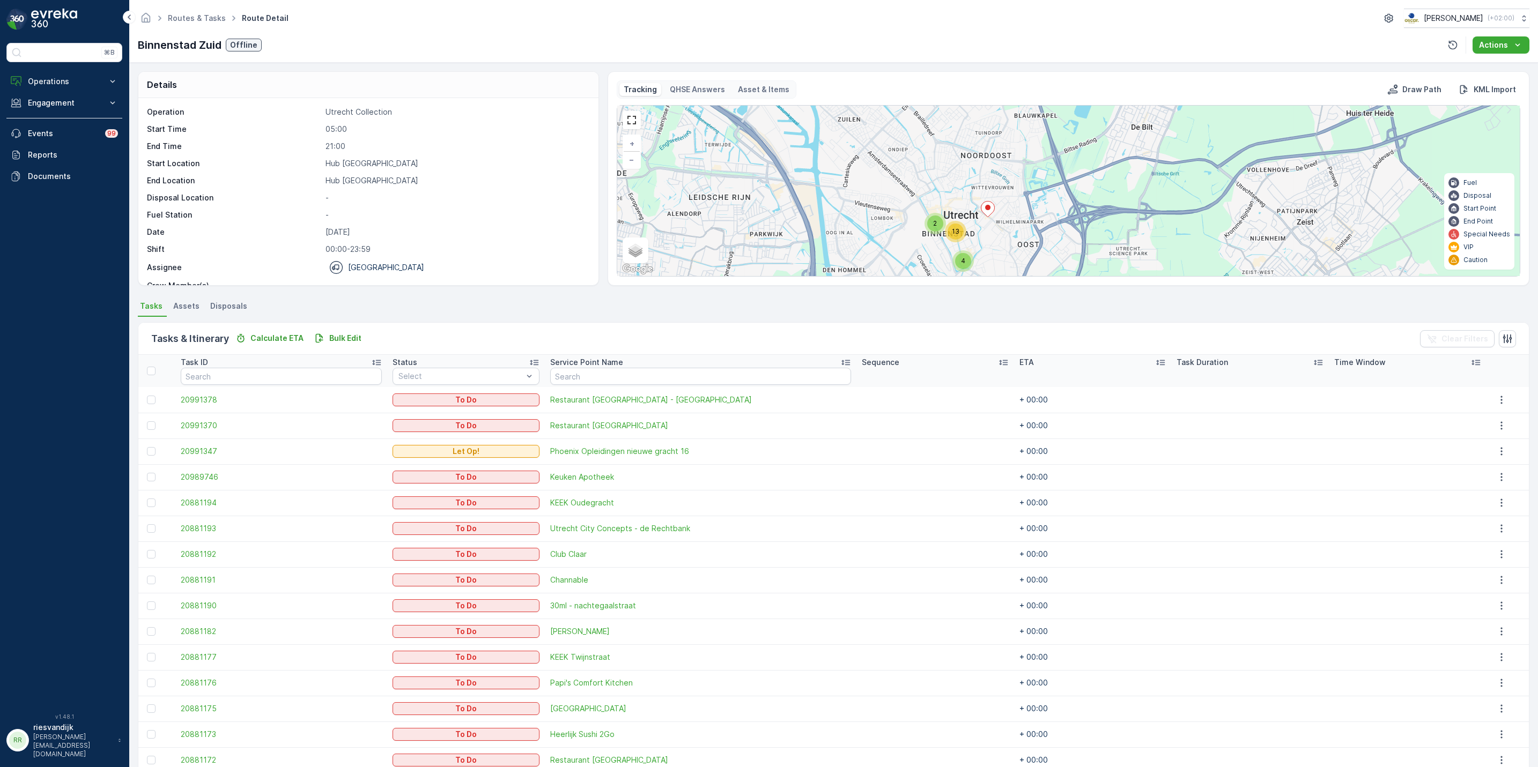
drag, startPoint x: 1025, startPoint y: 198, endPoint x: 1080, endPoint y: 231, distance: 63.5
click at [1080, 231] on div "2 4 13 + − Satellite Roadmap Terrain Hybrid Leaflet Keyboard shortcuts Map Data…" at bounding box center [1068, 191] width 903 height 171
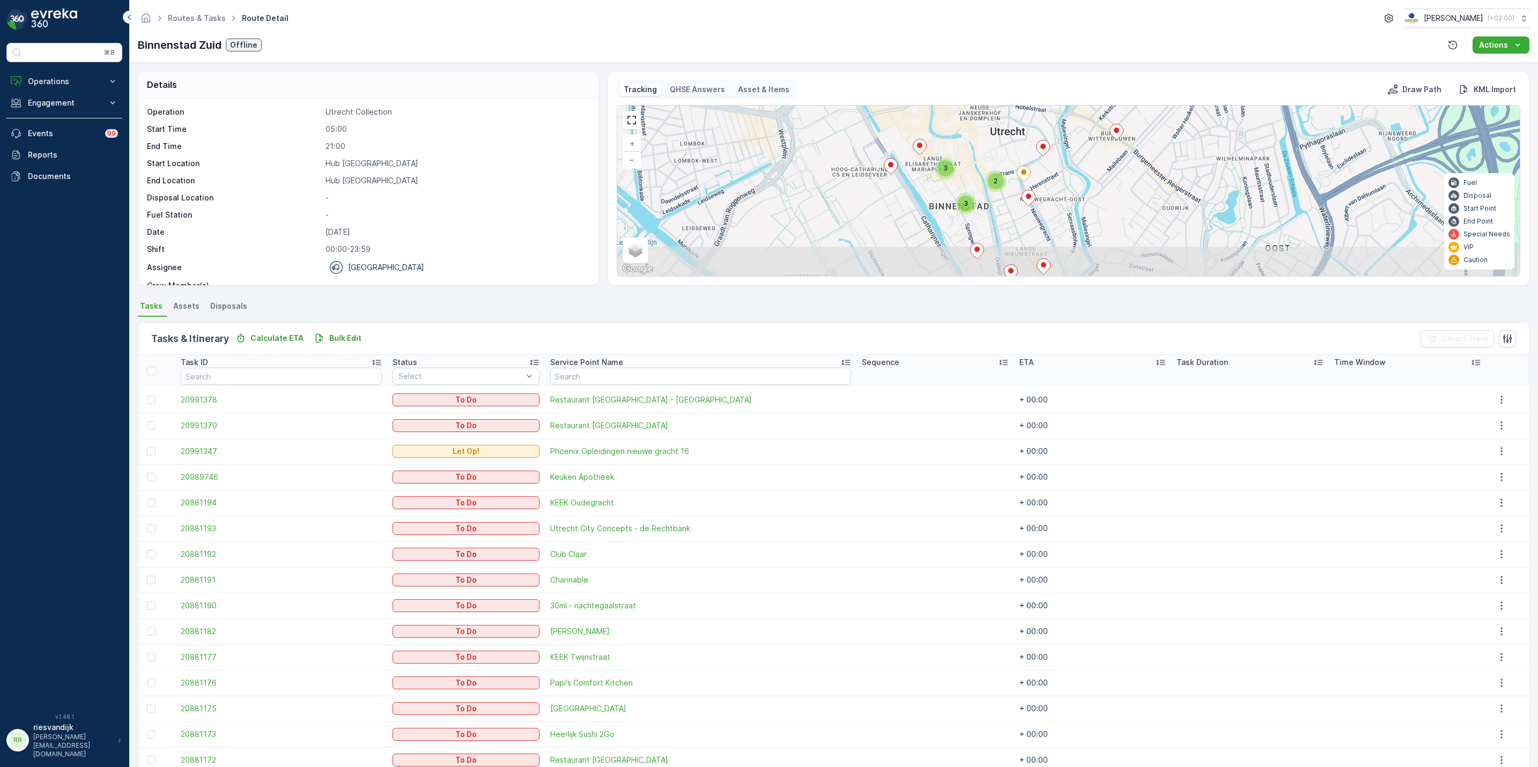
drag, startPoint x: 1039, startPoint y: 190, endPoint x: 1147, endPoint y: 137, distance: 120.2
click at [1147, 137] on div "2 3 2 3 + − Satellite Roadmap Terrain Hybrid Leaflet Keyboard shortcuts Map Dat…" at bounding box center [1068, 191] width 903 height 171
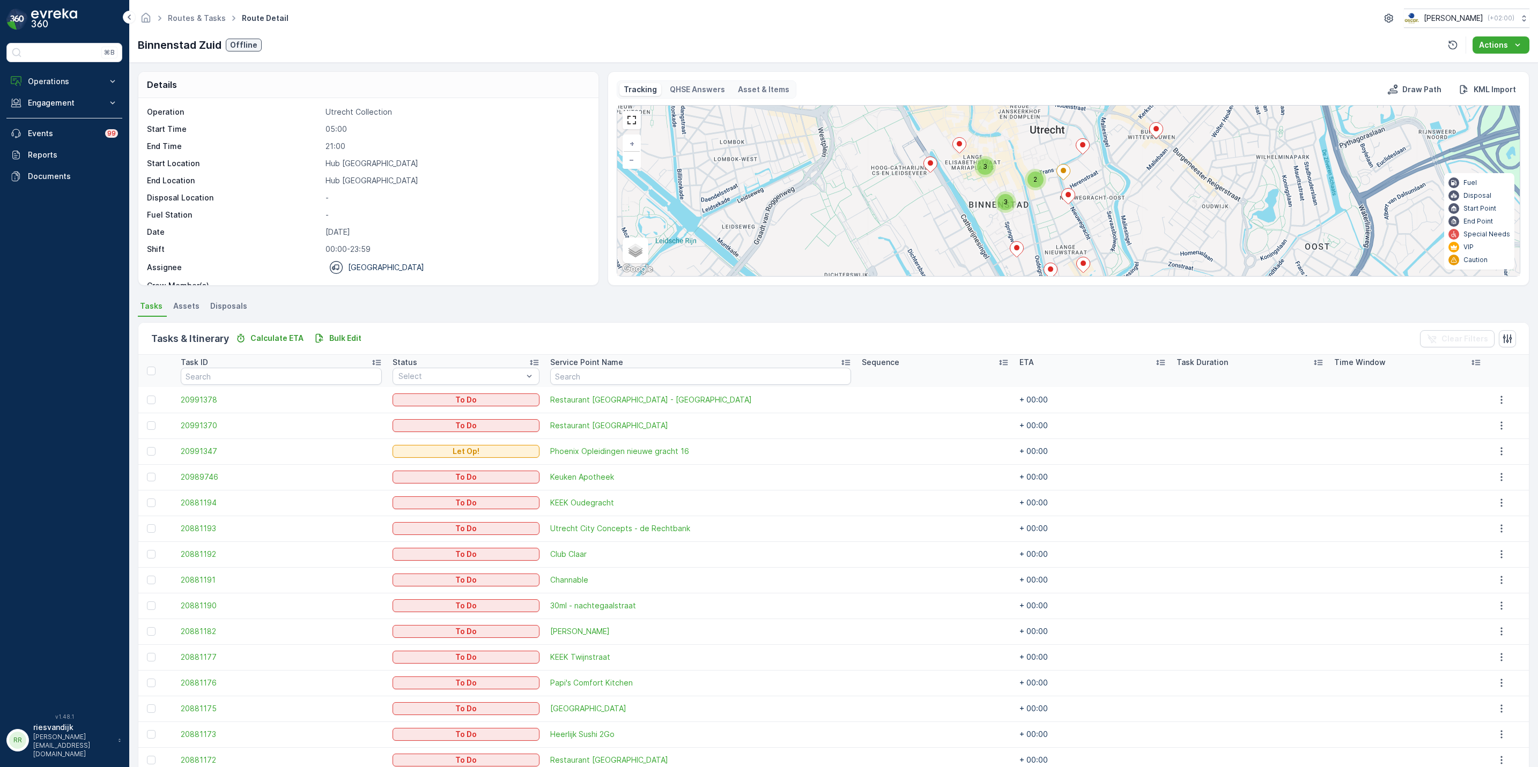
click at [961, 150] on icon at bounding box center [958, 146] width 13 height 16
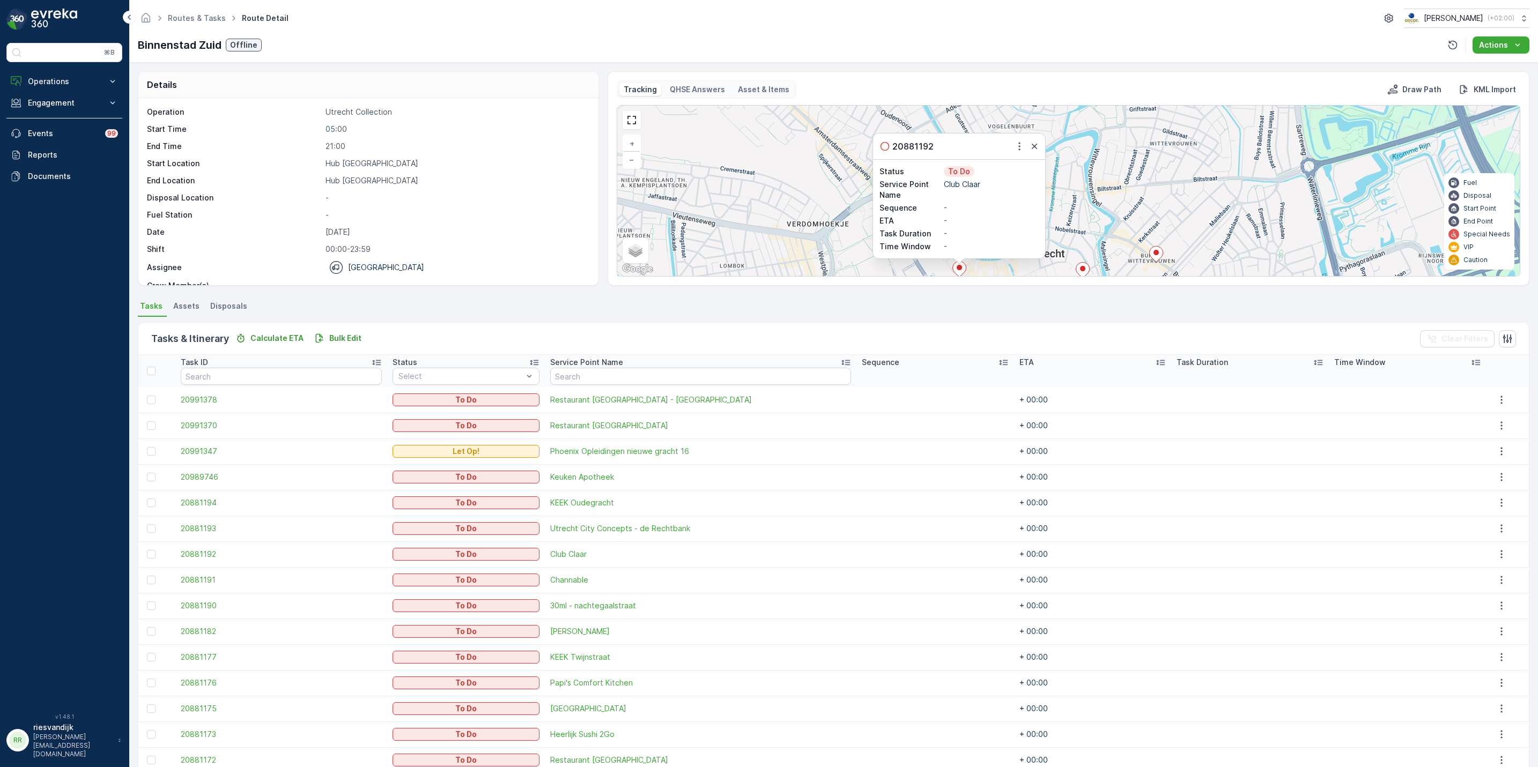
drag, startPoint x: 1033, startPoint y: 145, endPoint x: 1014, endPoint y: 174, distance: 34.7
click at [1034, 145] on icon "button" at bounding box center [1034, 146] width 11 height 11
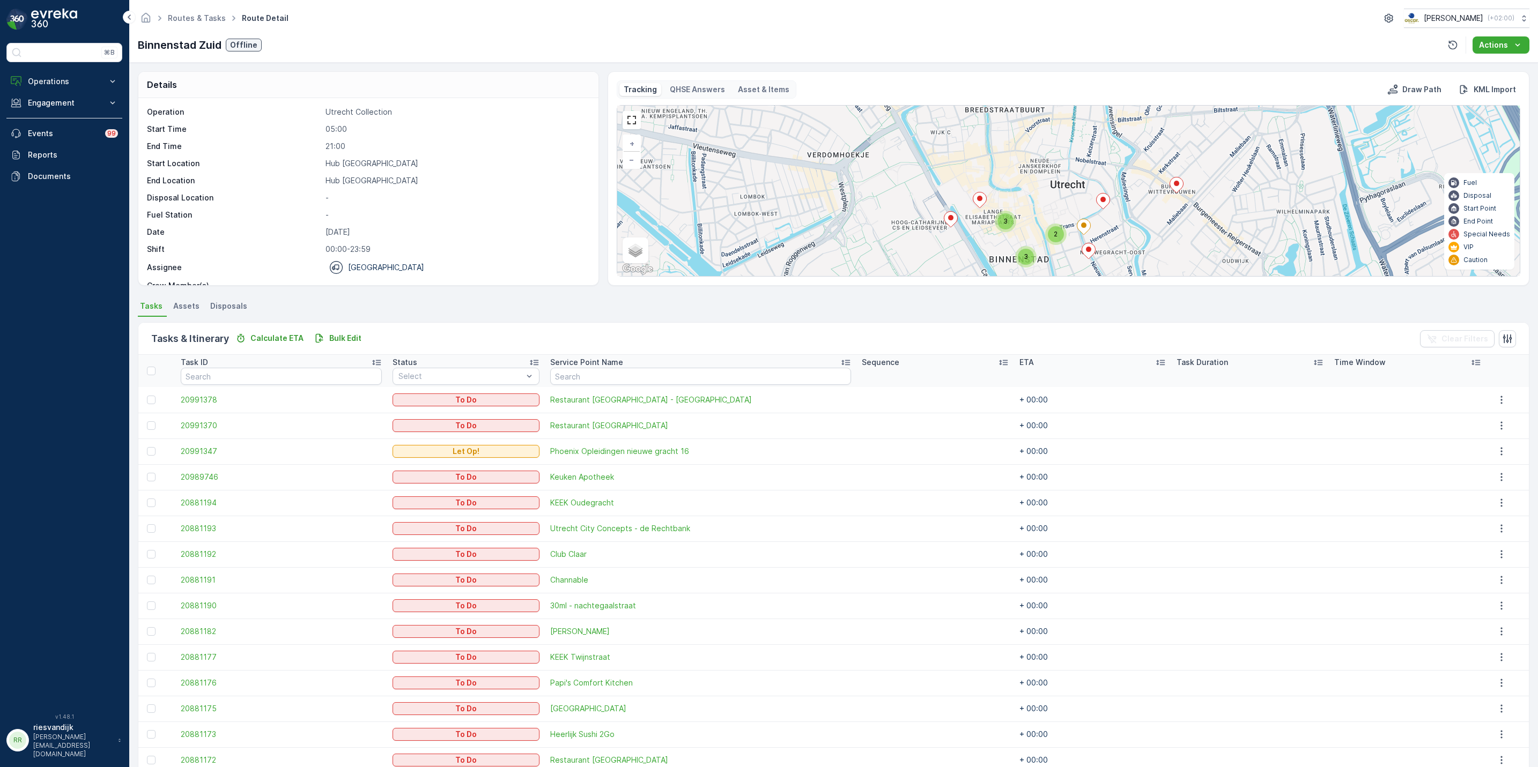
drag, startPoint x: 978, startPoint y: 172, endPoint x: 978, endPoint y: 161, distance: 11.3
click at [978, 161] on div "2 3 2 3 + − Satellite Roadmap Terrain Hybrid Leaflet Keyboard shortcuts Map Dat…" at bounding box center [1068, 191] width 903 height 171
click at [952, 223] on icon at bounding box center [950, 220] width 13 height 16
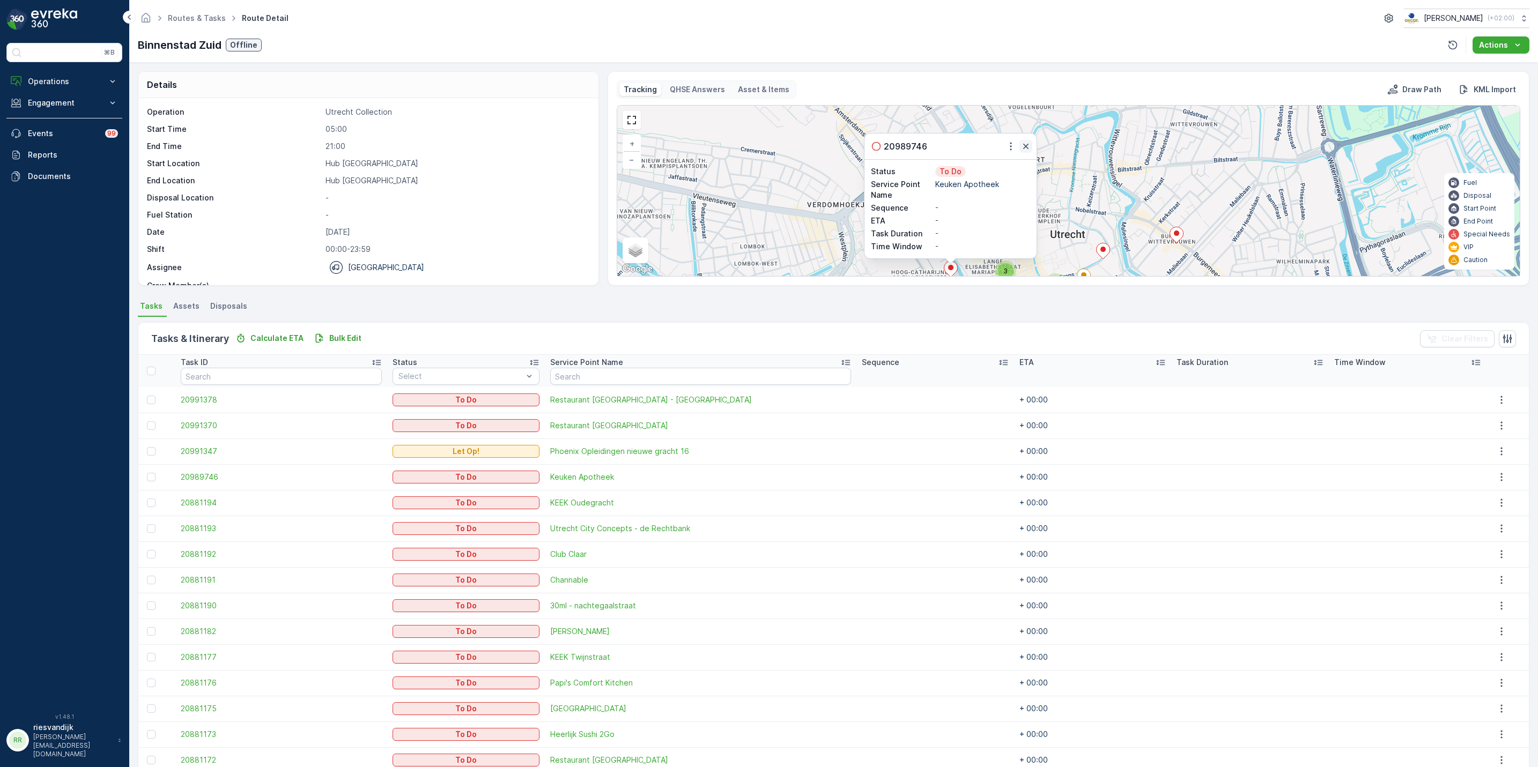
click at [1031, 149] on button "button" at bounding box center [1025, 146] width 13 height 13
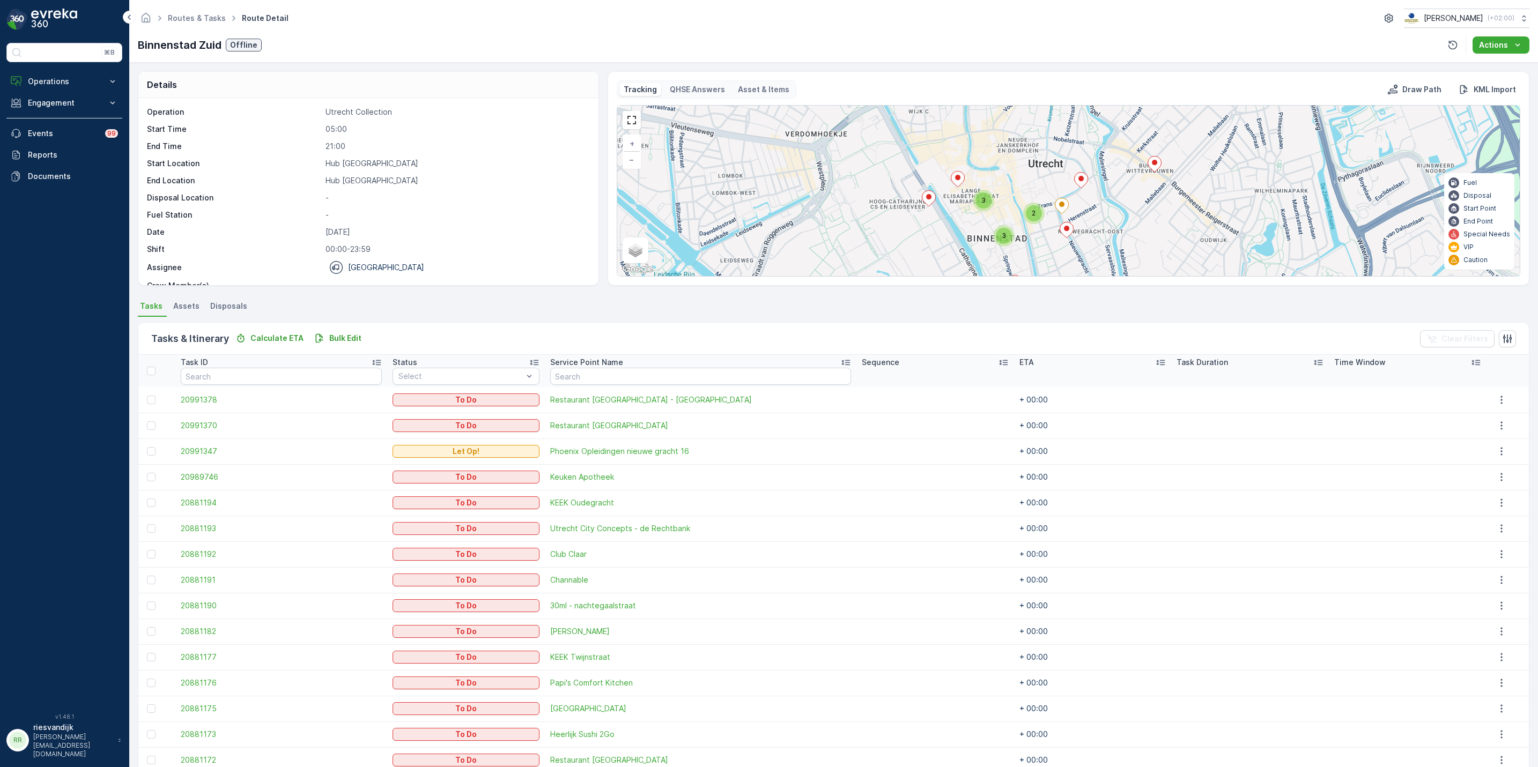
drag, startPoint x: 1076, startPoint y: 188, endPoint x: 1053, endPoint y: 116, distance: 76.1
click at [1054, 116] on div "2 3 2 3 + − Satellite Roadmap Terrain Hybrid Leaflet Keyboard shortcuts Map Dat…" at bounding box center [1068, 191] width 903 height 171
click at [984, 206] on div "3" at bounding box center [983, 199] width 16 height 16
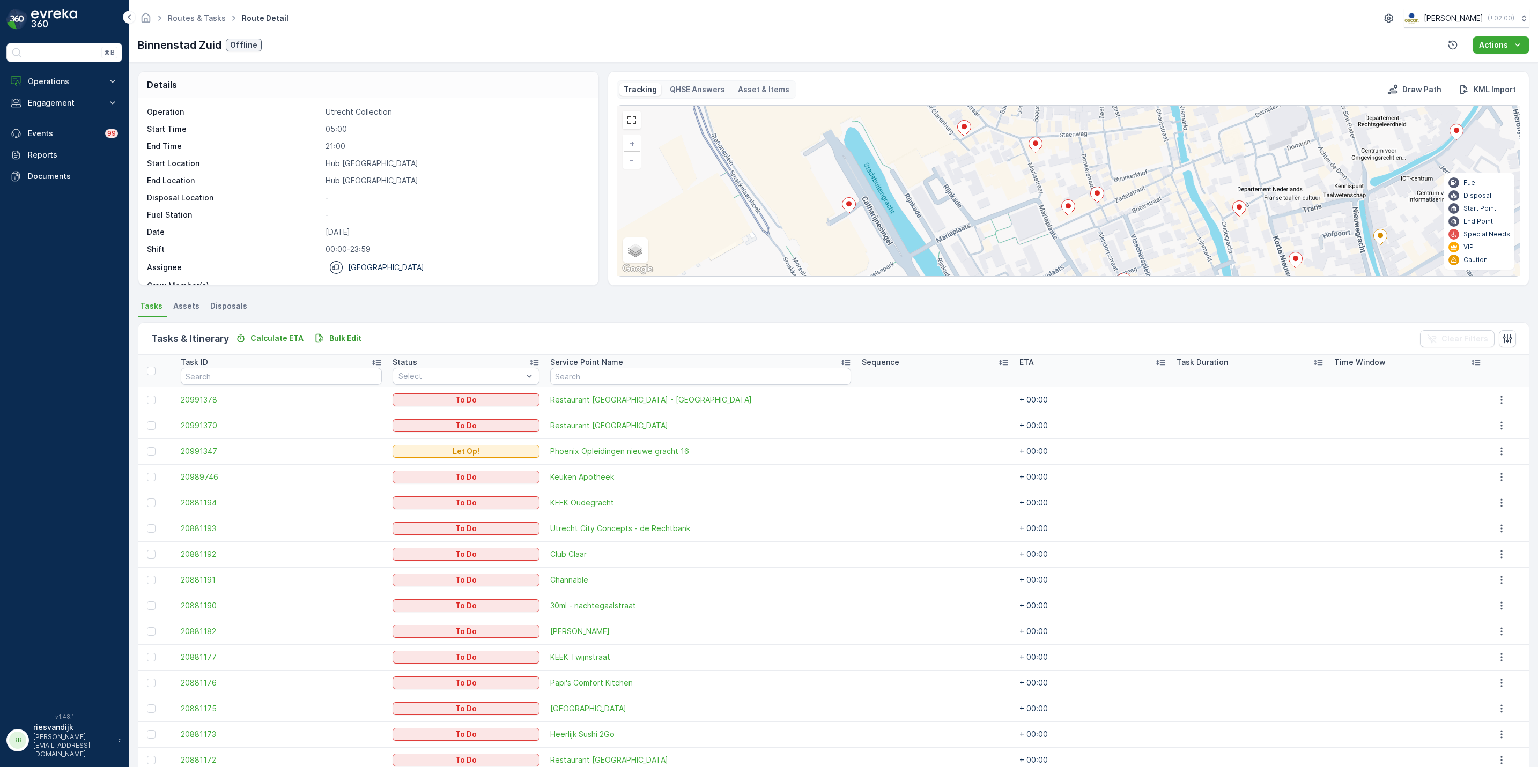
click at [1036, 145] on ellipse at bounding box center [1035, 143] width 5 height 5
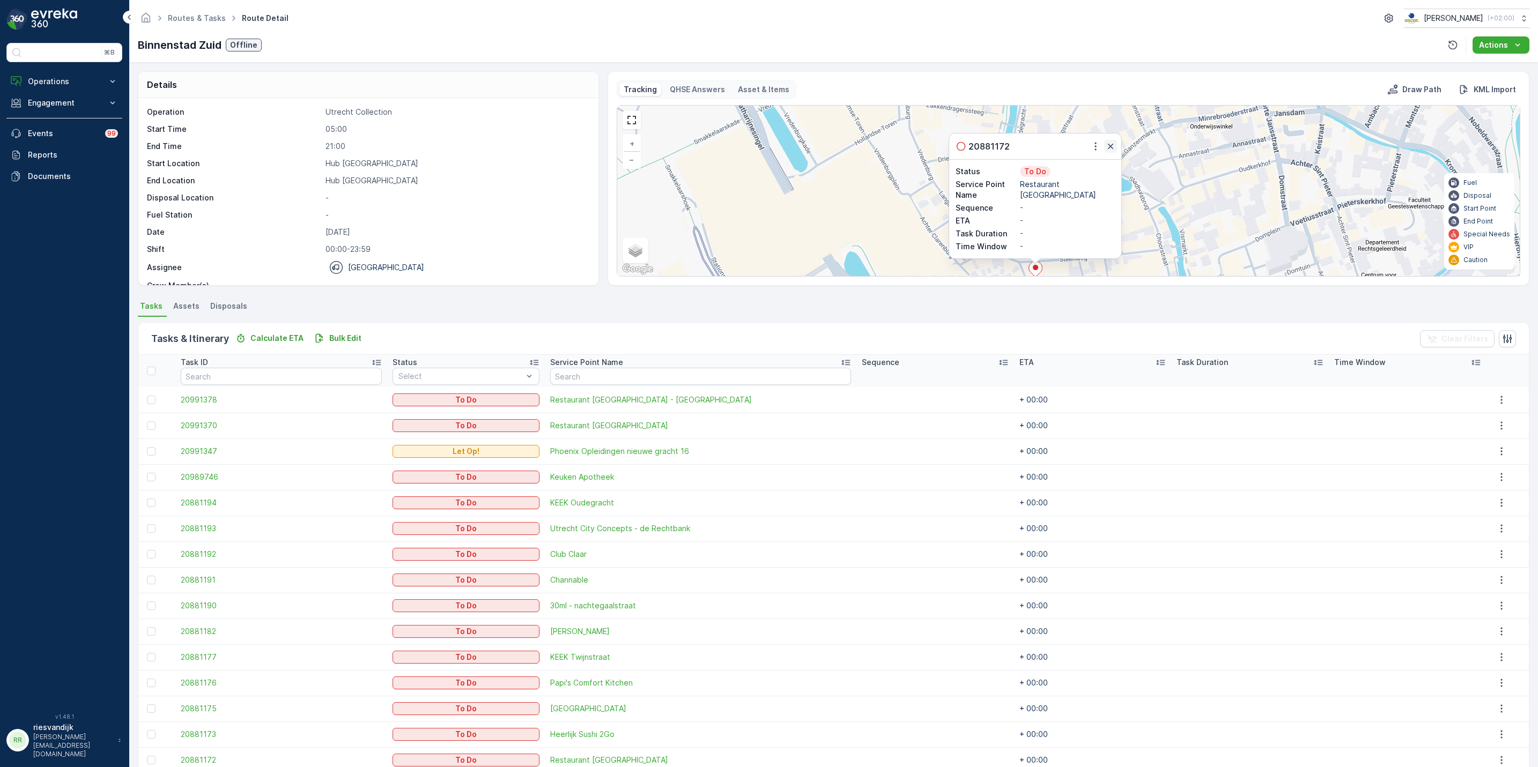
click at [1110, 146] on icon "button" at bounding box center [1110, 146] width 11 height 11
drag, startPoint x: 1086, startPoint y: 149, endPoint x: 1045, endPoint y: 122, distance: 48.9
click at [1045, 122] on div "2 2 + − Satellite Roadmap Terrain Hybrid Leaflet Keyboard shortcuts Map Data Ma…" at bounding box center [1068, 191] width 903 height 171
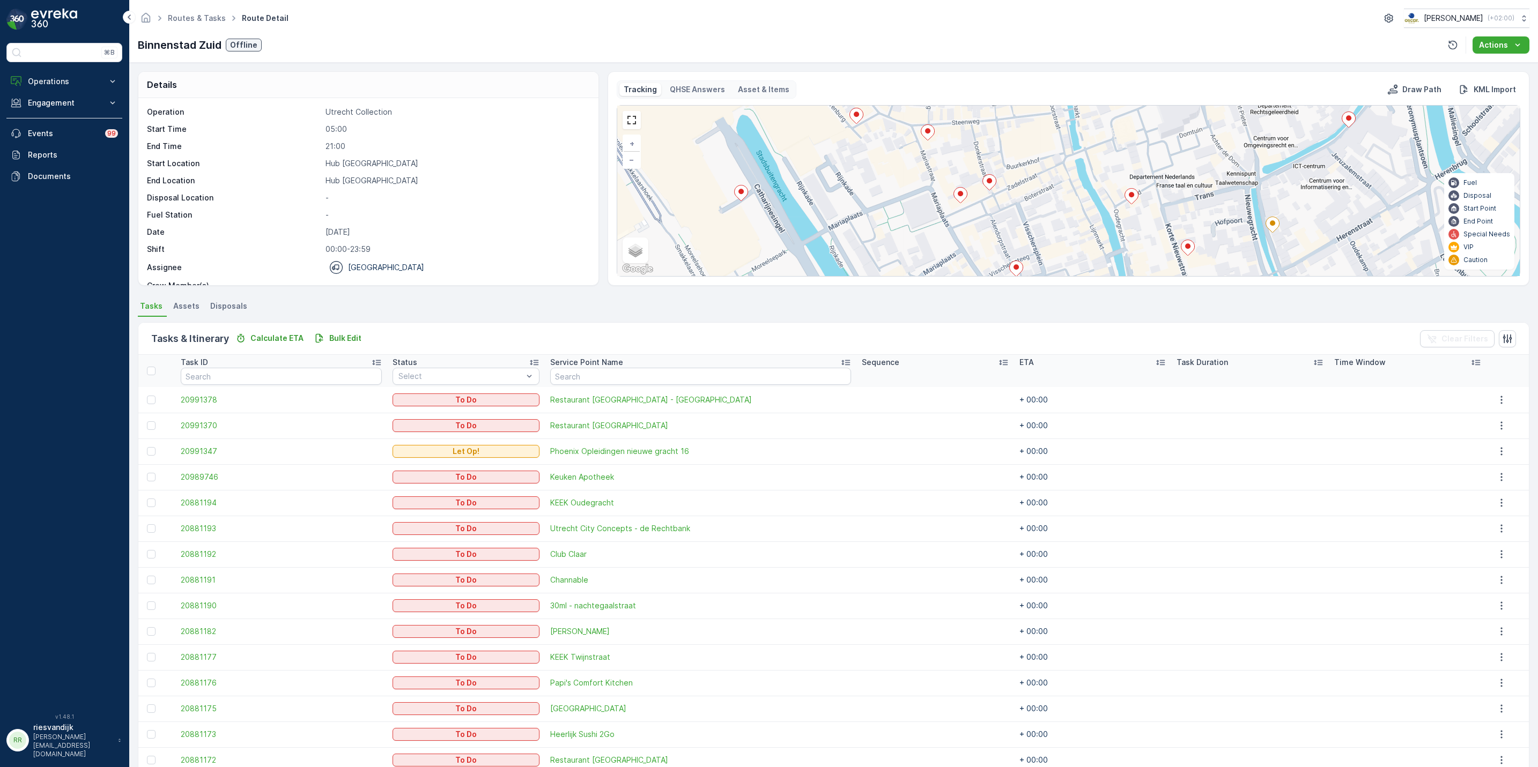
drag, startPoint x: 887, startPoint y: 219, endPoint x: 885, endPoint y: 199, distance: 19.4
click at [890, 220] on div "2 2 + − Satellite Roadmap Terrain Hybrid Leaflet Keyboard shortcuts Map Data Ma…" at bounding box center [1068, 191] width 903 height 171
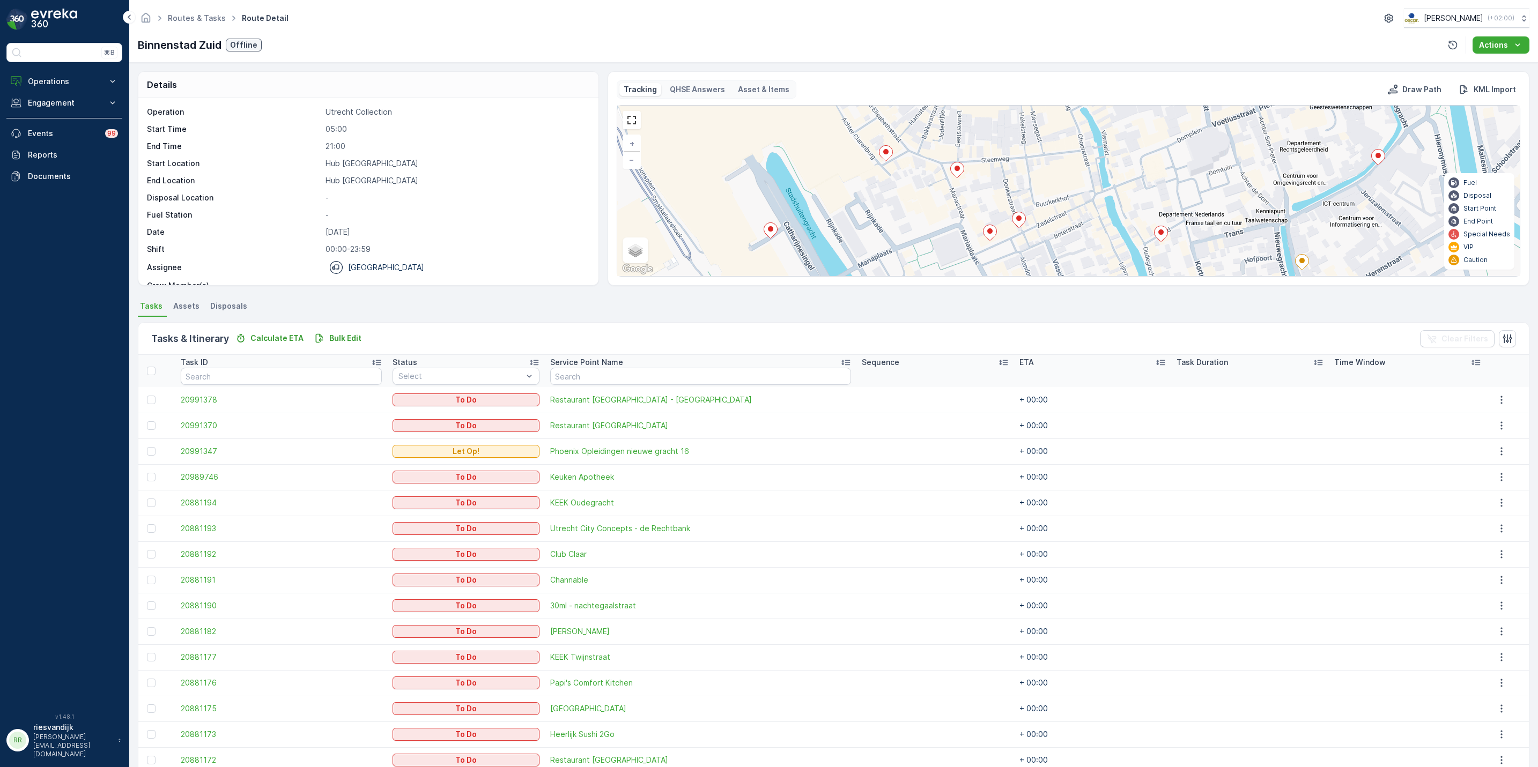
click at [885, 154] on ellipse at bounding box center [885, 151] width 5 height 5
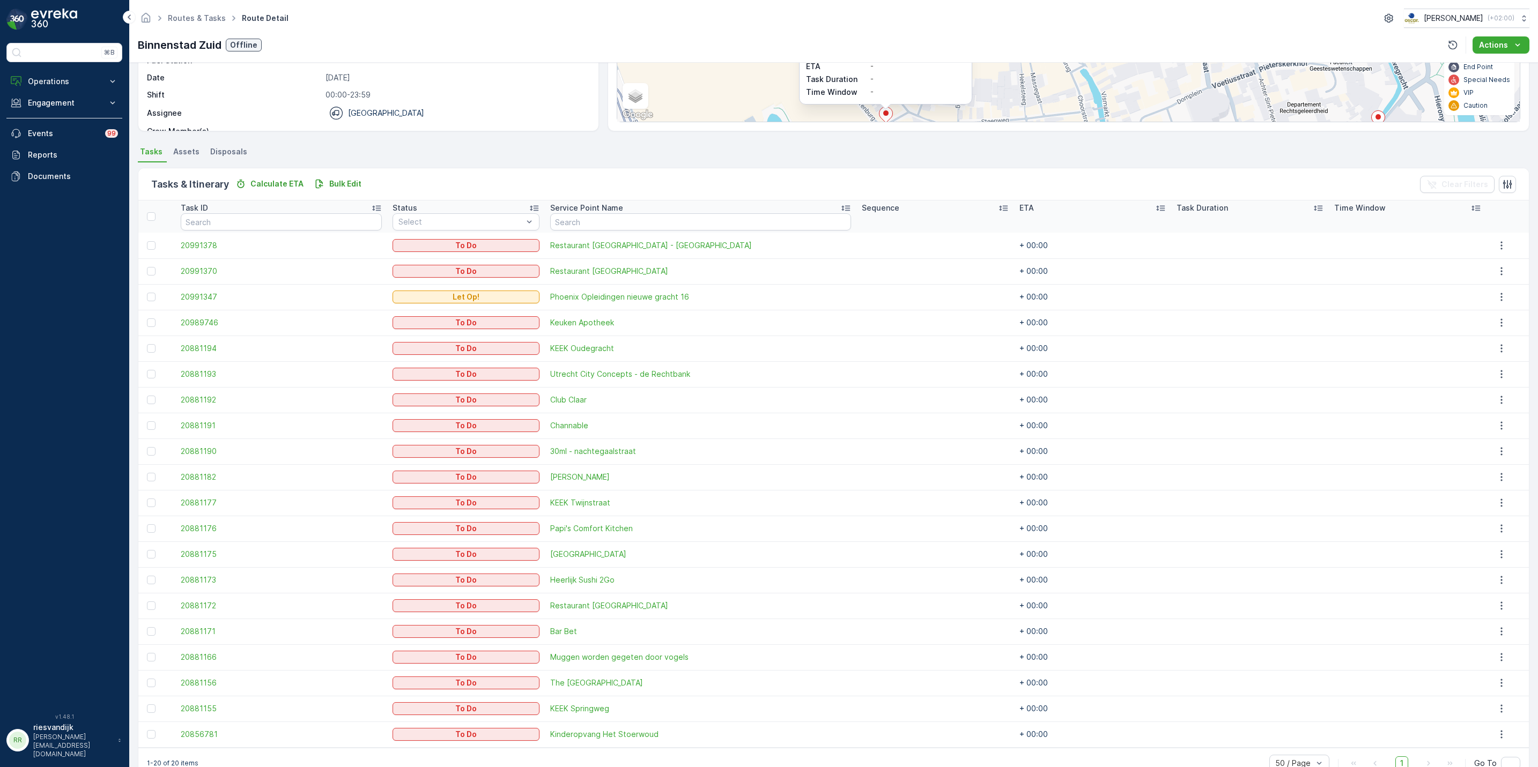
scroll to position [161, 0]
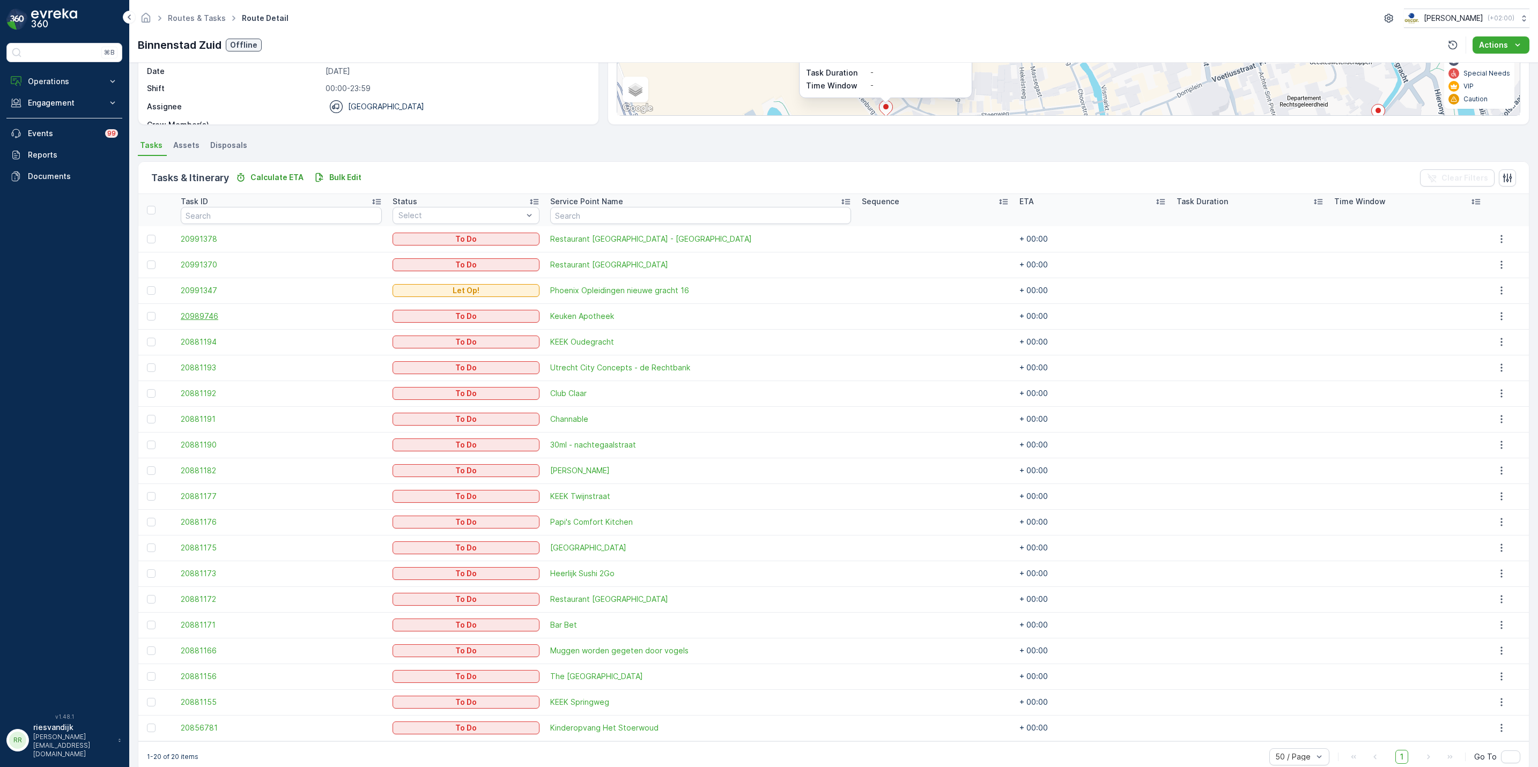
click at [208, 319] on span "20989746" at bounding box center [281, 316] width 201 height 11
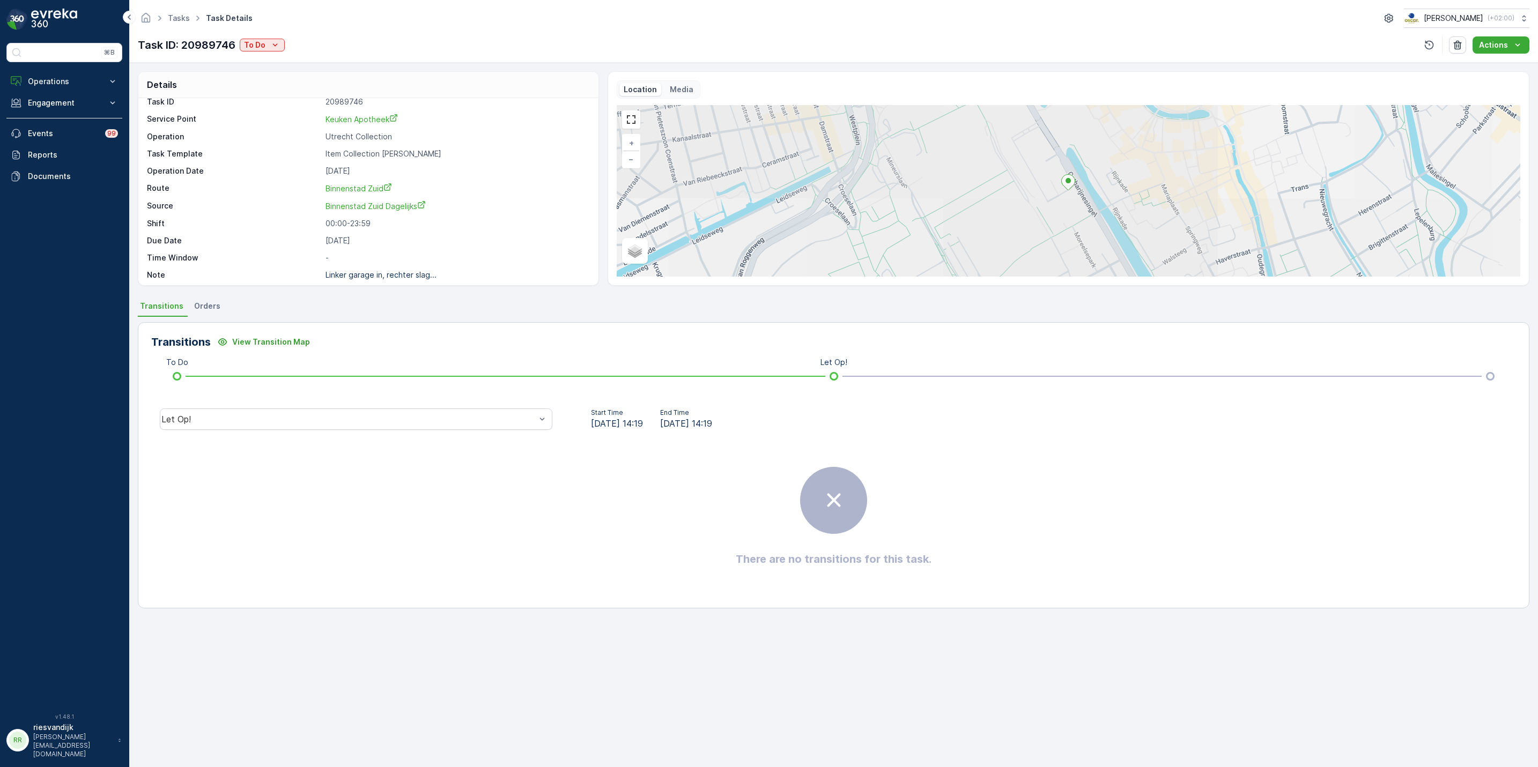
scroll to position [14, 0]
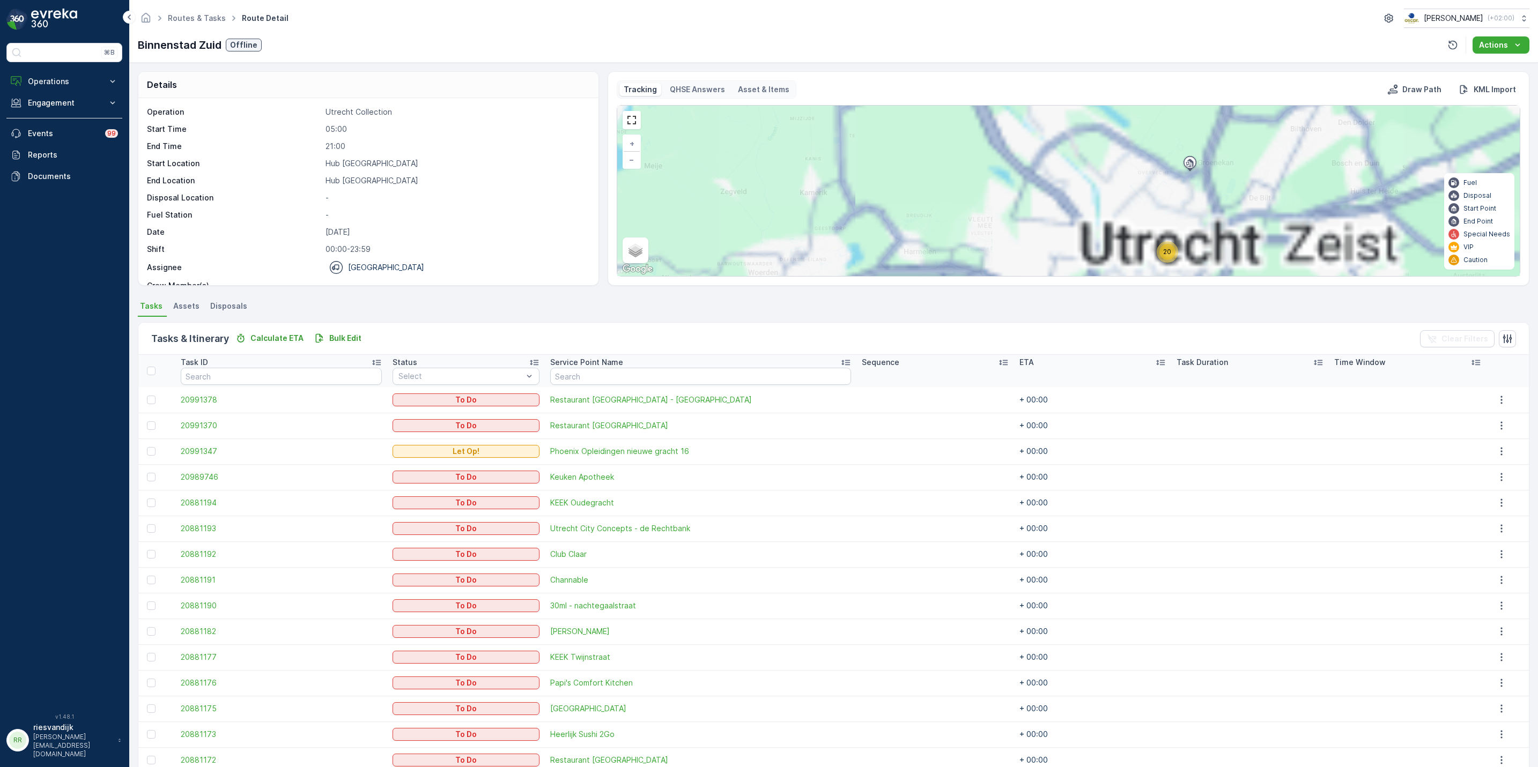
drag, startPoint x: 1182, startPoint y: 190, endPoint x: 1132, endPoint y: 132, distance: 77.1
click at [1132, 132] on div "20 20 + − Satellite Roadmap Terrain Hybrid Leaflet Keyboard shortcuts Map Data …" at bounding box center [1068, 191] width 903 height 171
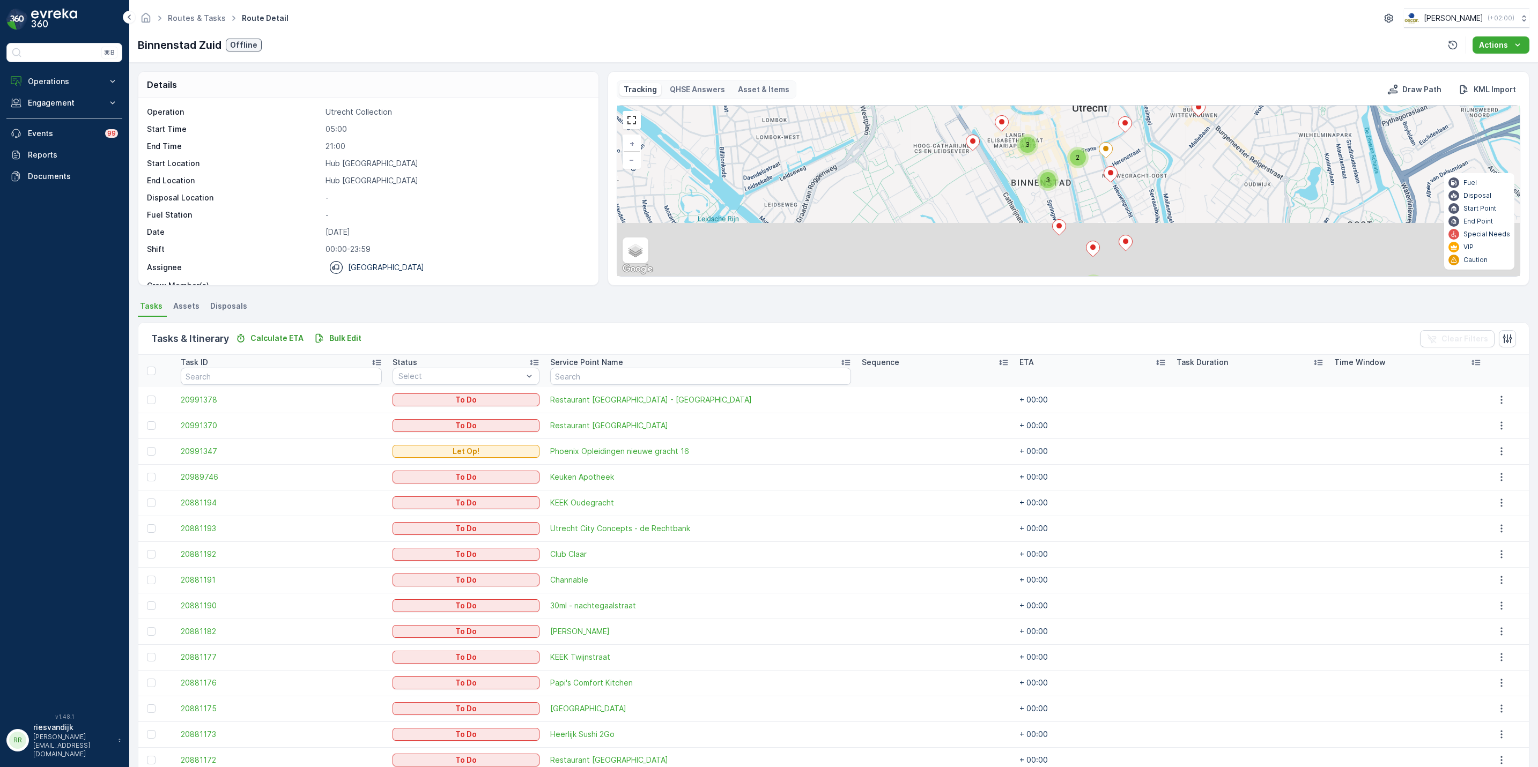
drag, startPoint x: 1136, startPoint y: 227, endPoint x: 1140, endPoint y: 157, distance: 70.4
click at [1140, 157] on div "2 3 2 3 Hub Utrecht + − Satellite Roadmap Terrain Hybrid Leaflet Keyboard short…" at bounding box center [1068, 191] width 903 height 171
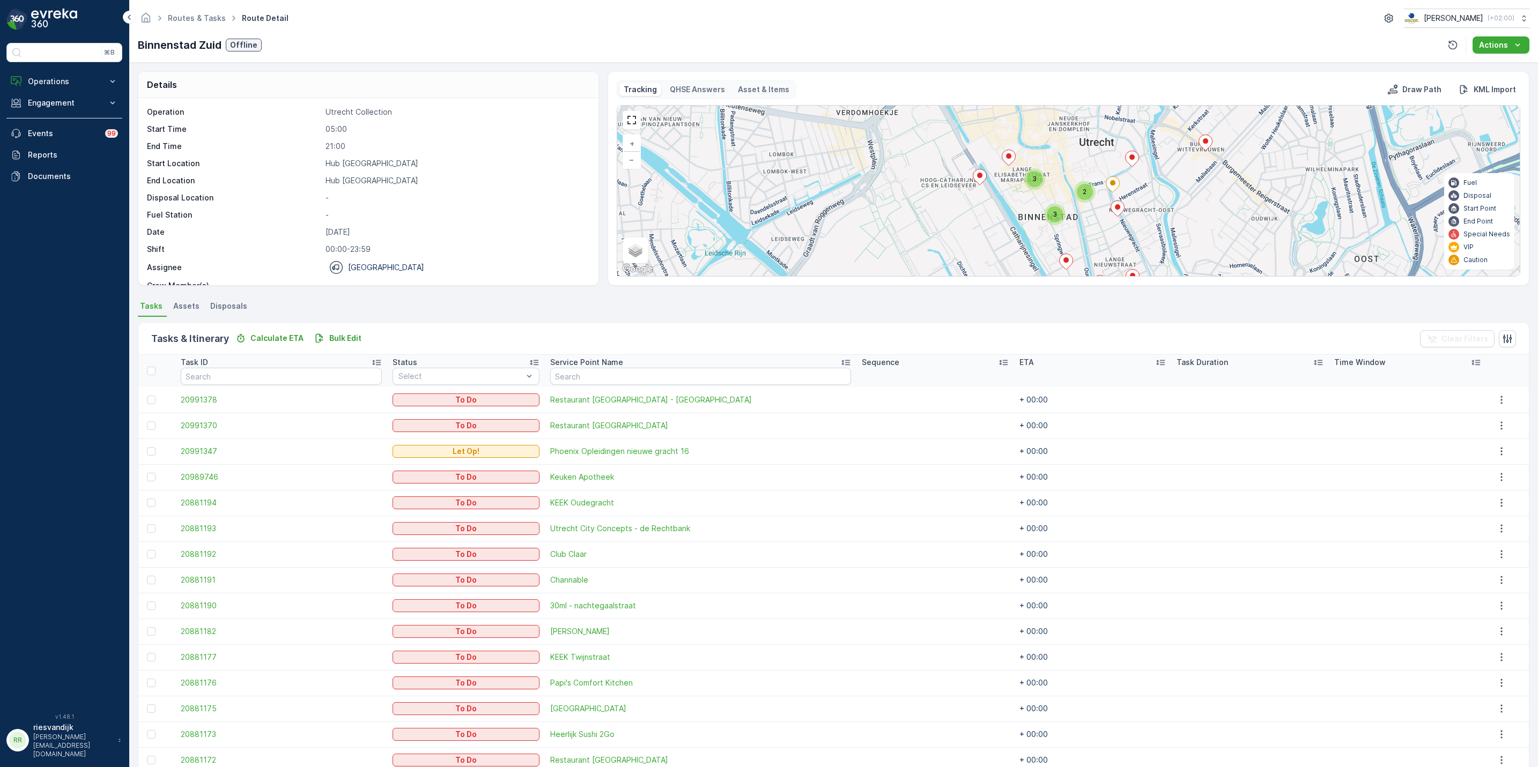
drag, startPoint x: 1021, startPoint y: 157, endPoint x: 1019, endPoint y: 190, distance: 33.3
click at [1027, 190] on div "3" at bounding box center [1034, 178] width 21 height 21
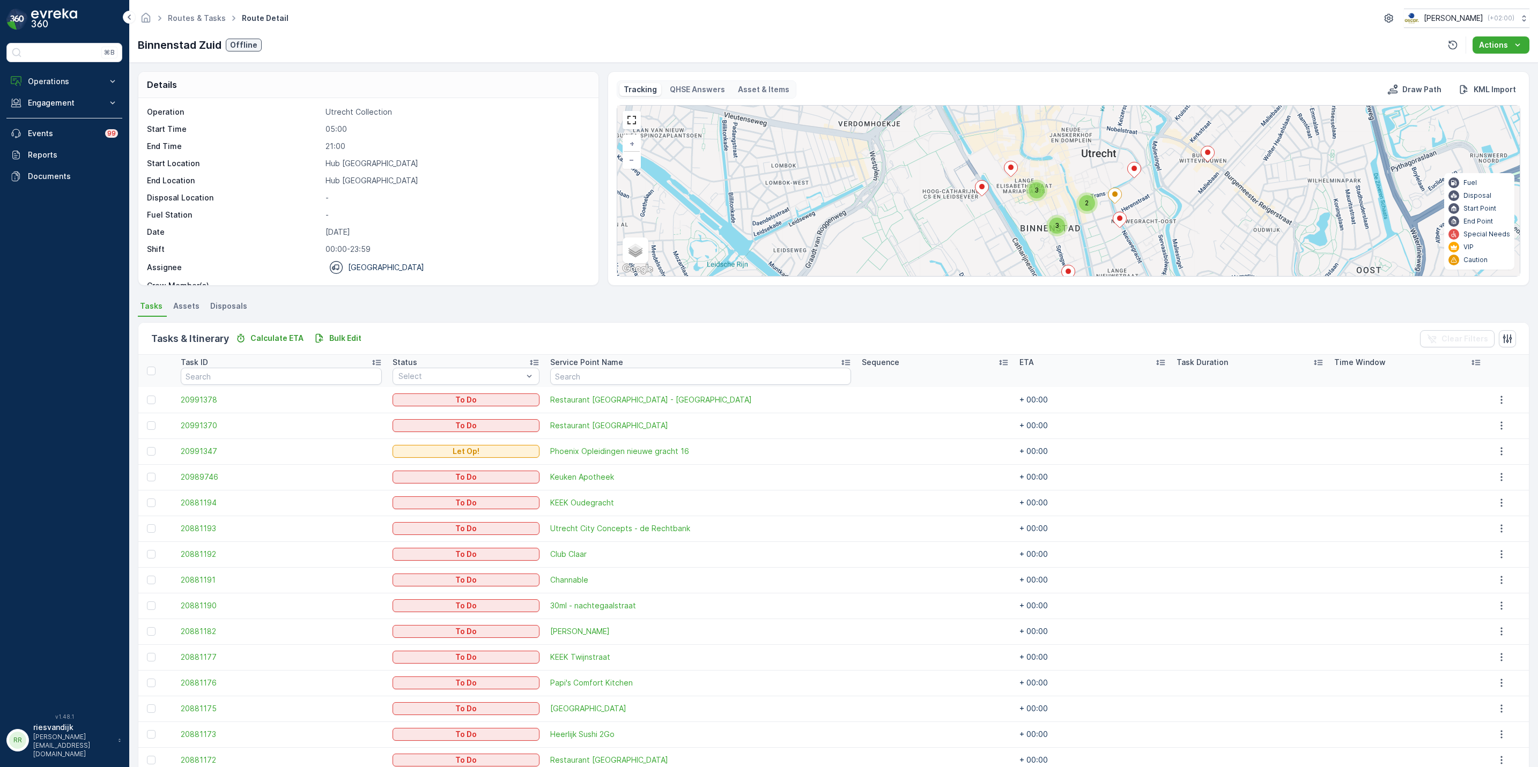
click at [1034, 190] on span "3" at bounding box center [1036, 190] width 4 height 8
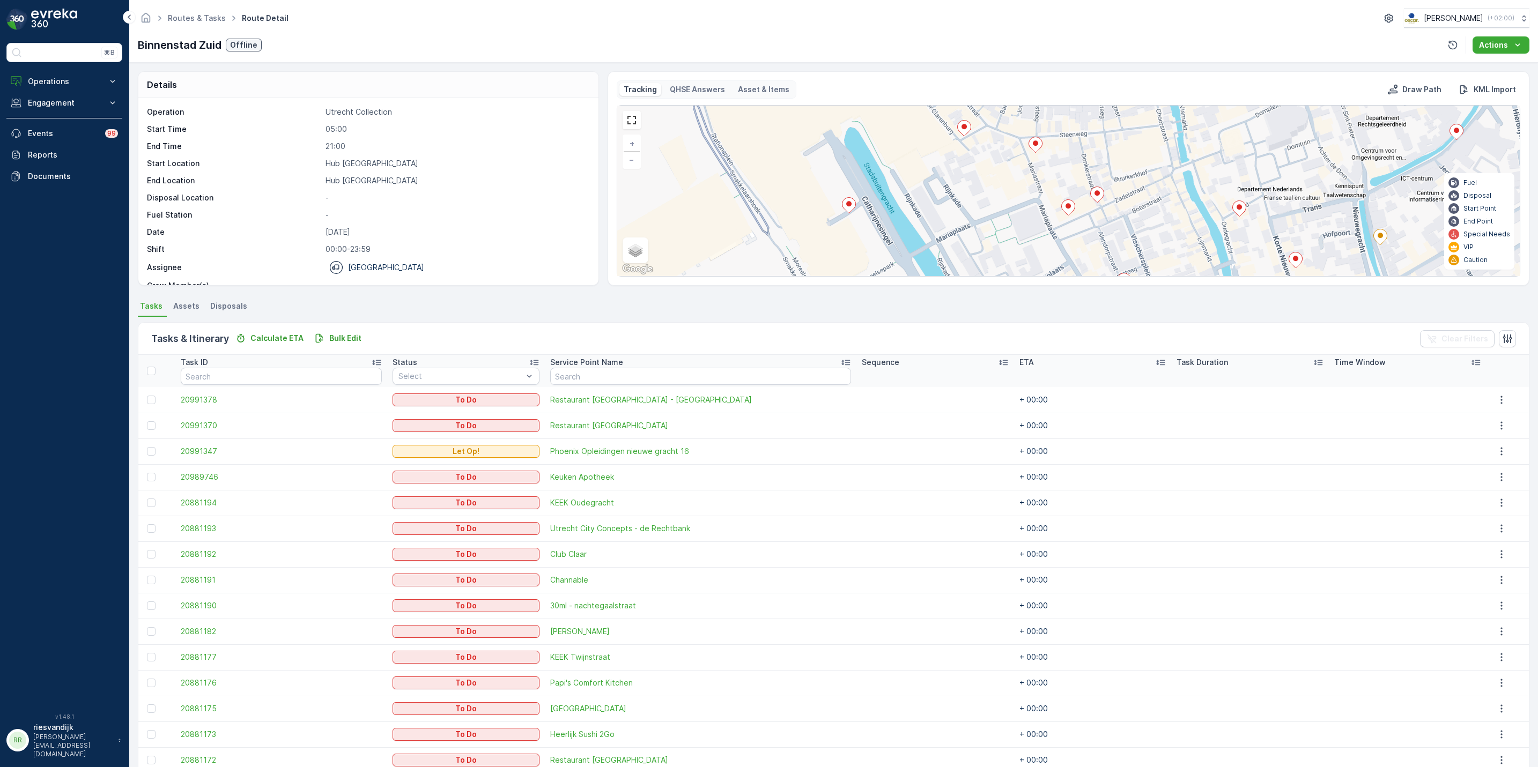
click at [1033, 142] on icon at bounding box center [1035, 145] width 13 height 16
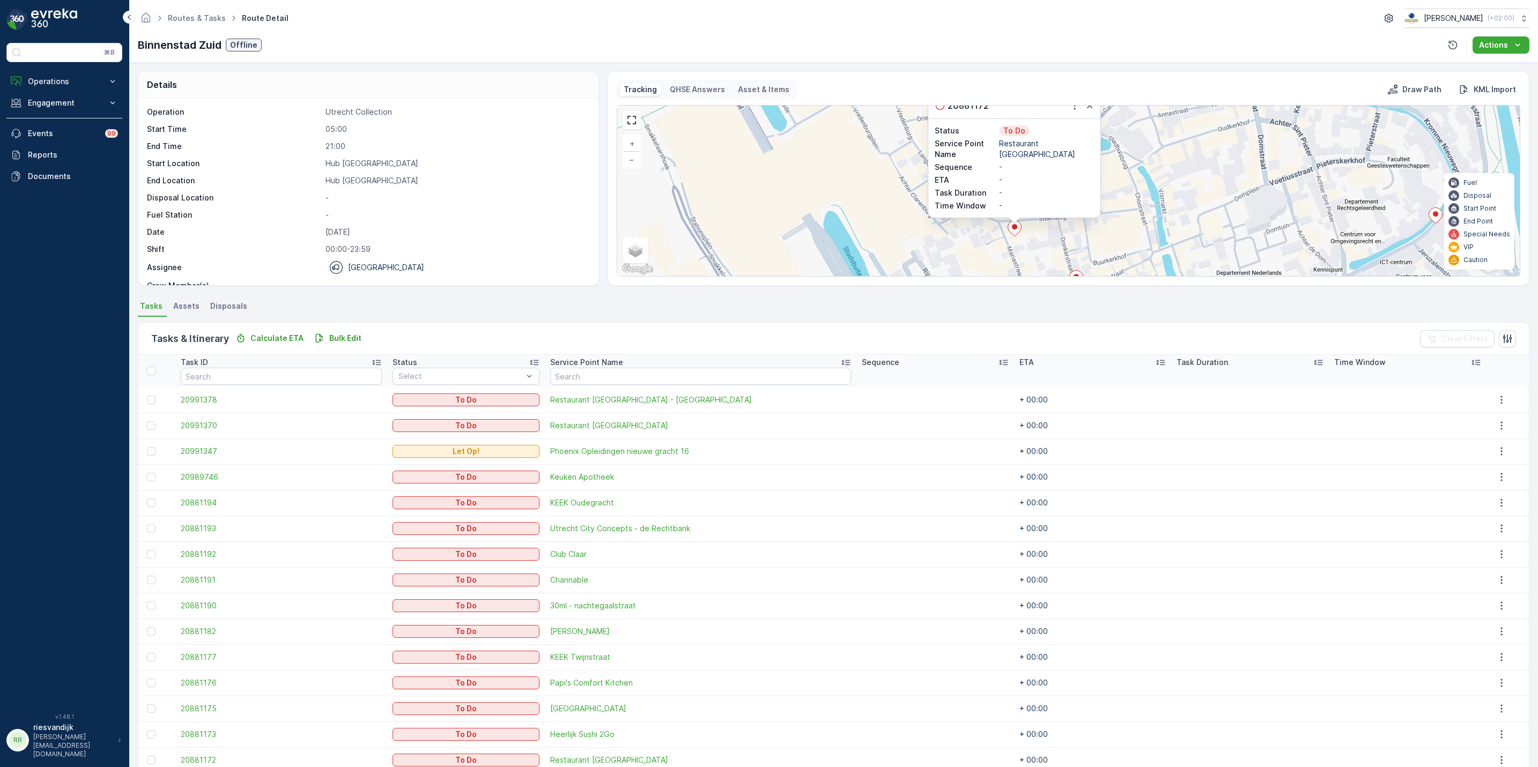
drag, startPoint x: 933, startPoint y: 204, endPoint x: 813, endPoint y: 105, distance: 155.8
click at [826, 115] on div "2 2 20881172 Status To Do Service Point Name Restaurant Het Zuiden Sequence - E…" at bounding box center [1068, 191] width 903 height 171
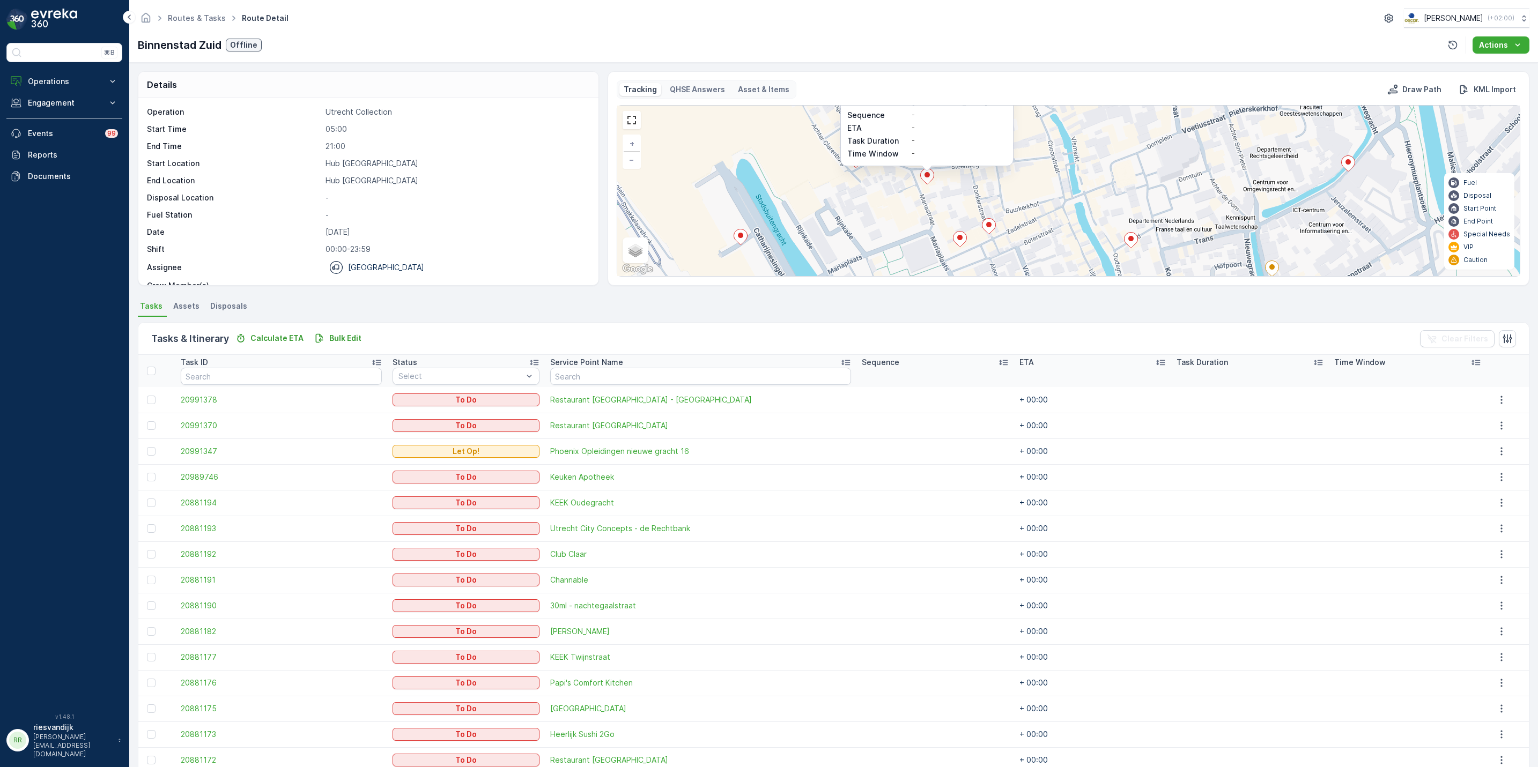
click at [961, 247] on icon at bounding box center [959, 240] width 13 height 16
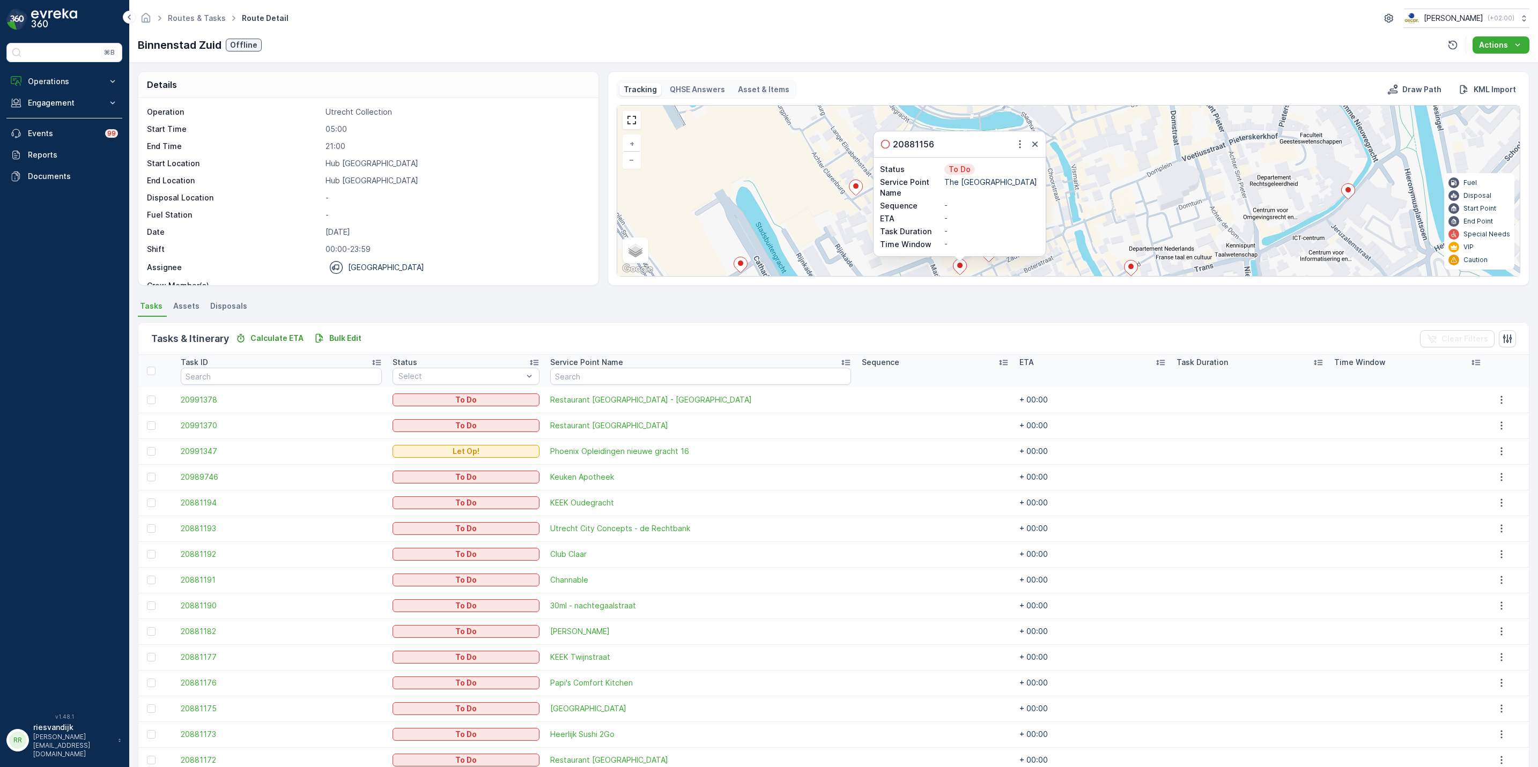
drag, startPoint x: 1145, startPoint y: 214, endPoint x: 1068, endPoint y: 138, distance: 108.1
click at [1070, 138] on div "2 2 20881156 Status To Do Service Point Name The Hunfeld Hotel Sequence - ETA -…" at bounding box center [1068, 191] width 903 height 171
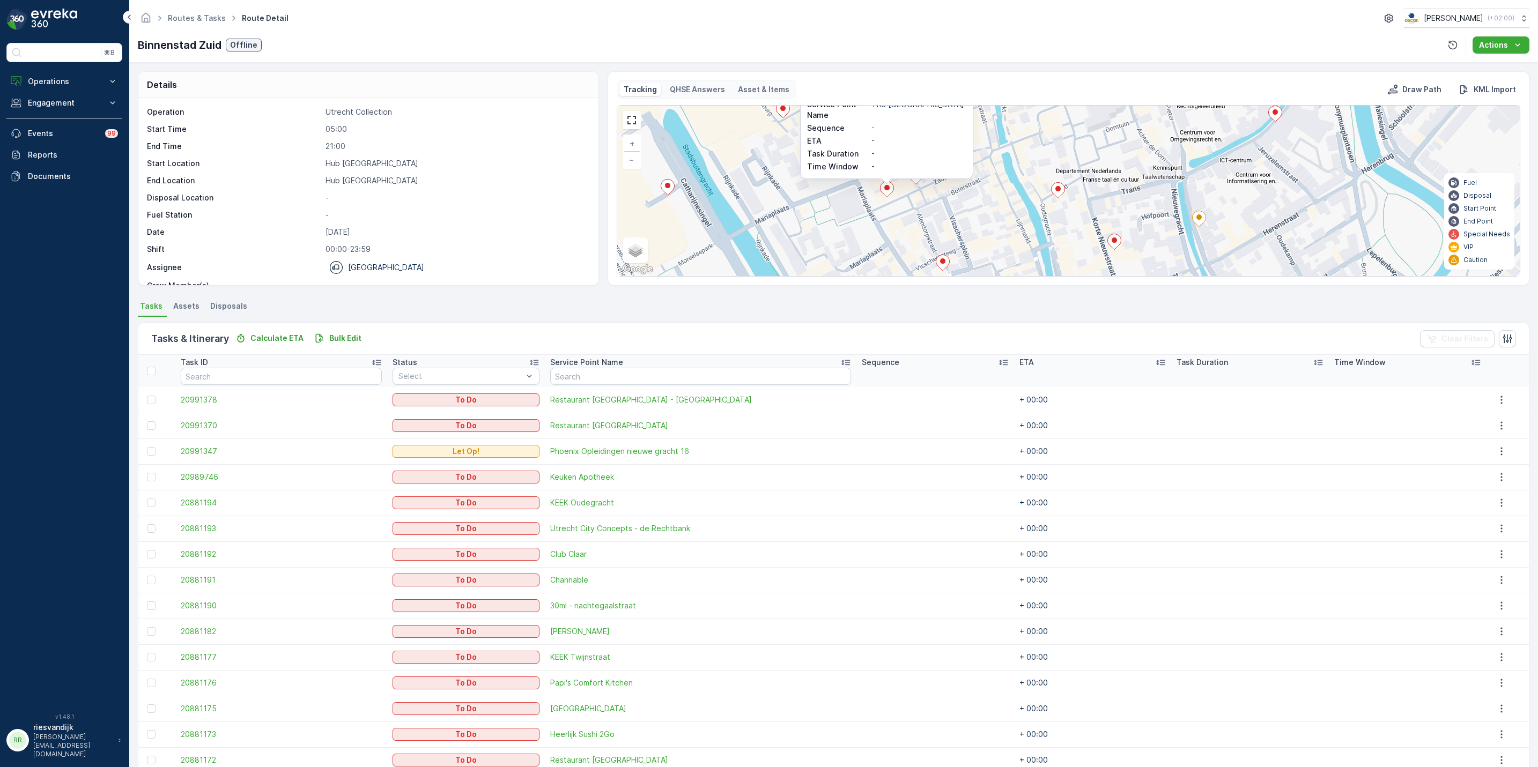
click at [917, 184] on icon at bounding box center [916, 176] width 14 height 16
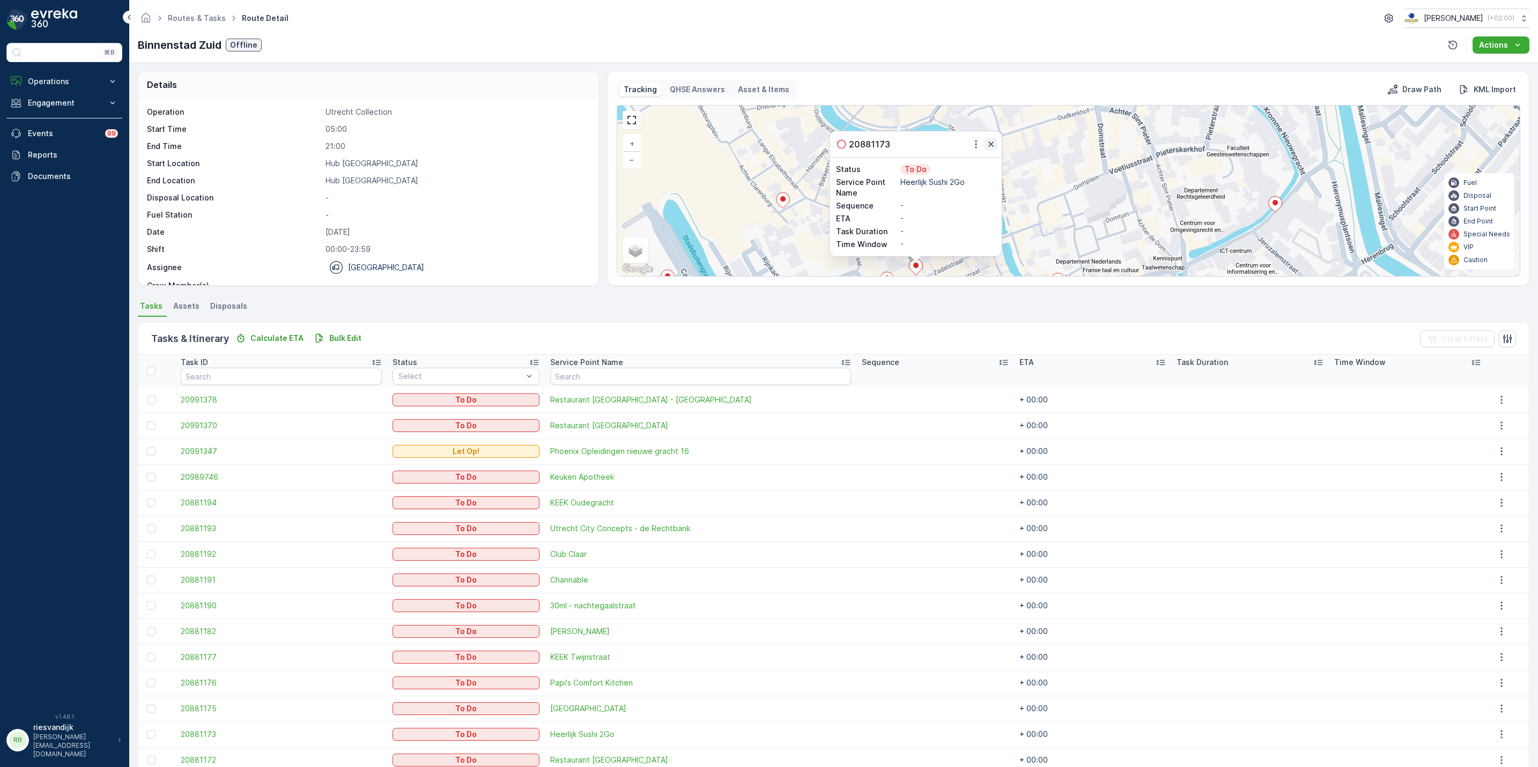
click at [996, 146] on button "button" at bounding box center [991, 144] width 13 height 13
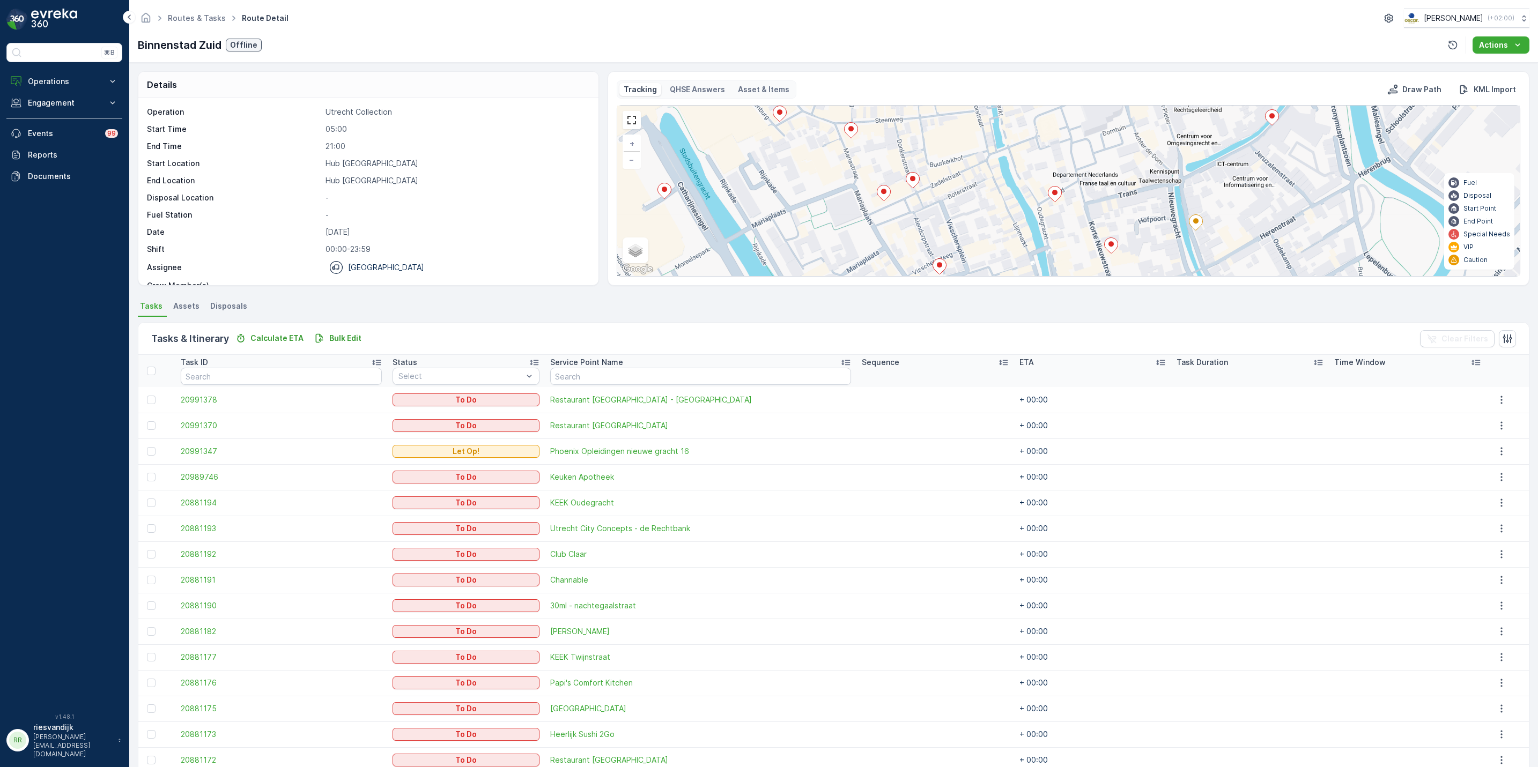
drag, startPoint x: 1035, startPoint y: 214, endPoint x: 1033, endPoint y: 126, distance: 88.0
click at [1033, 126] on div "2 2 + − Satellite Roadmap Terrain Hybrid Leaflet Keyboard shortcuts Map Data Ma…" at bounding box center [1068, 191] width 903 height 171
click at [942, 265] on ellipse at bounding box center [940, 263] width 5 height 5
click at [1017, 152] on icon "button" at bounding box center [1015, 146] width 11 height 11
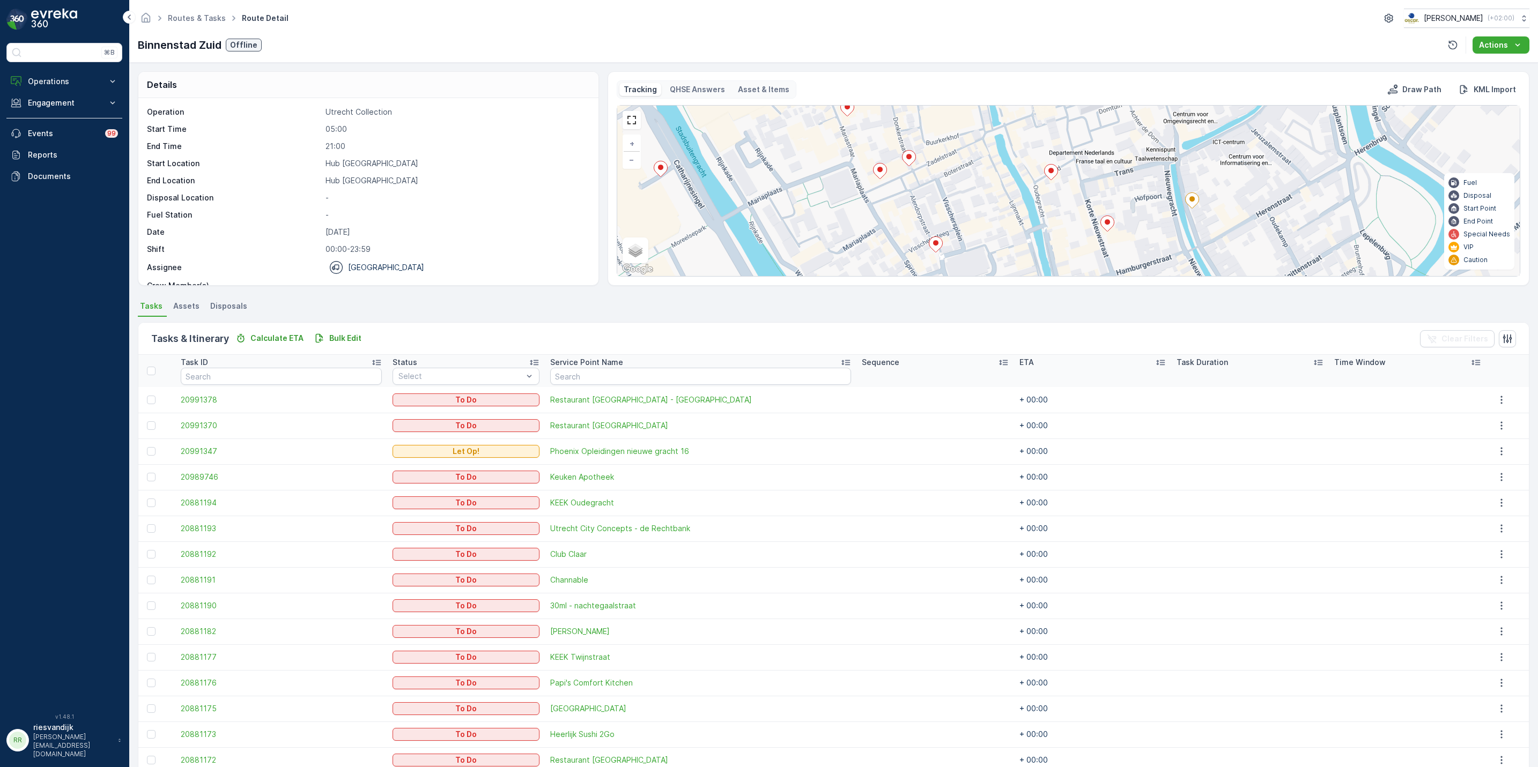
drag, startPoint x: 1073, startPoint y: 180, endPoint x: 1066, endPoint y: 148, distance: 33.0
click at [1066, 148] on div "2 2 + − Satellite Roadmap Terrain Hybrid Leaflet Keyboard shortcuts Map Data Ma…" at bounding box center [1068, 191] width 903 height 171
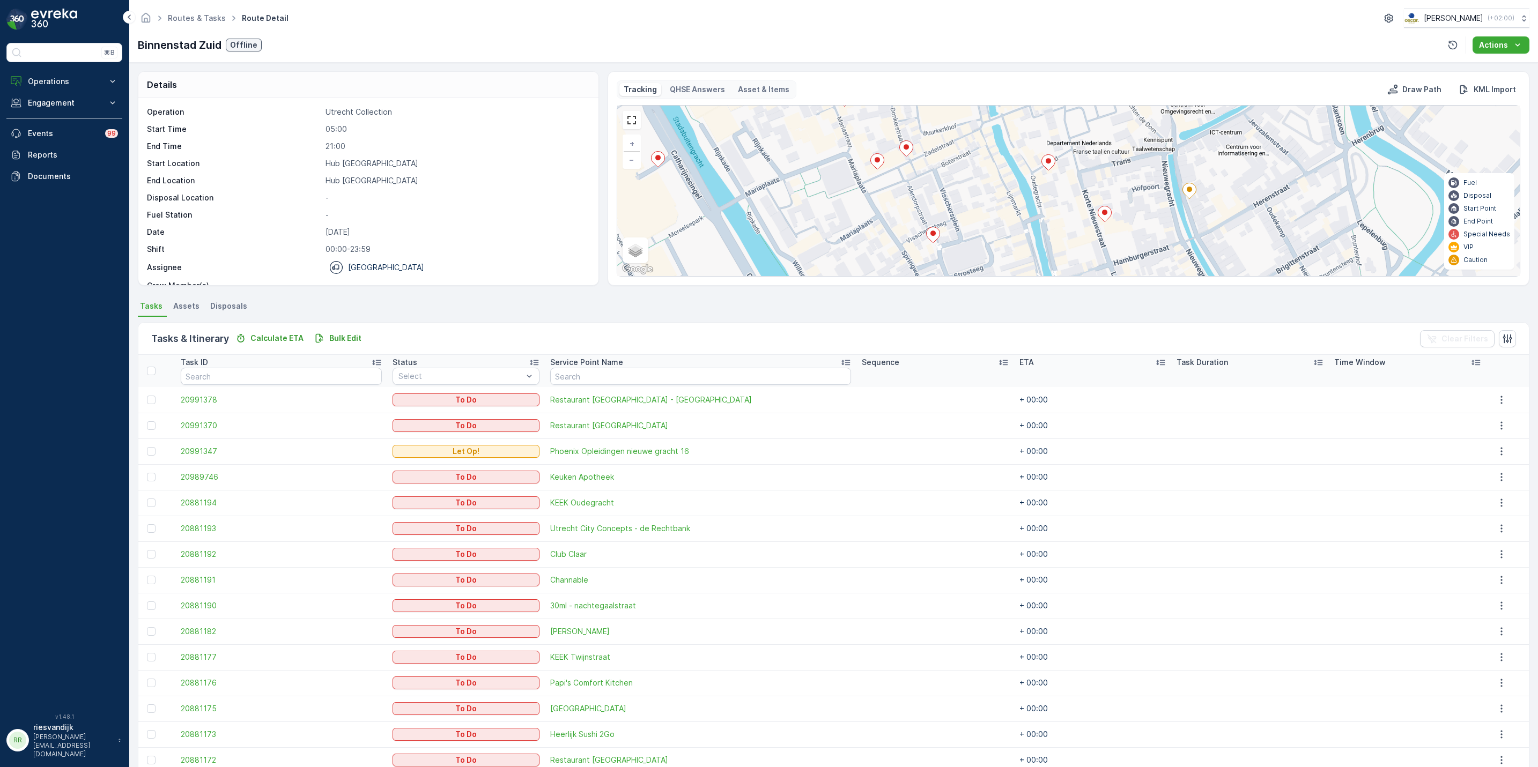
click at [1047, 158] on icon at bounding box center [1047, 163] width 13 height 16
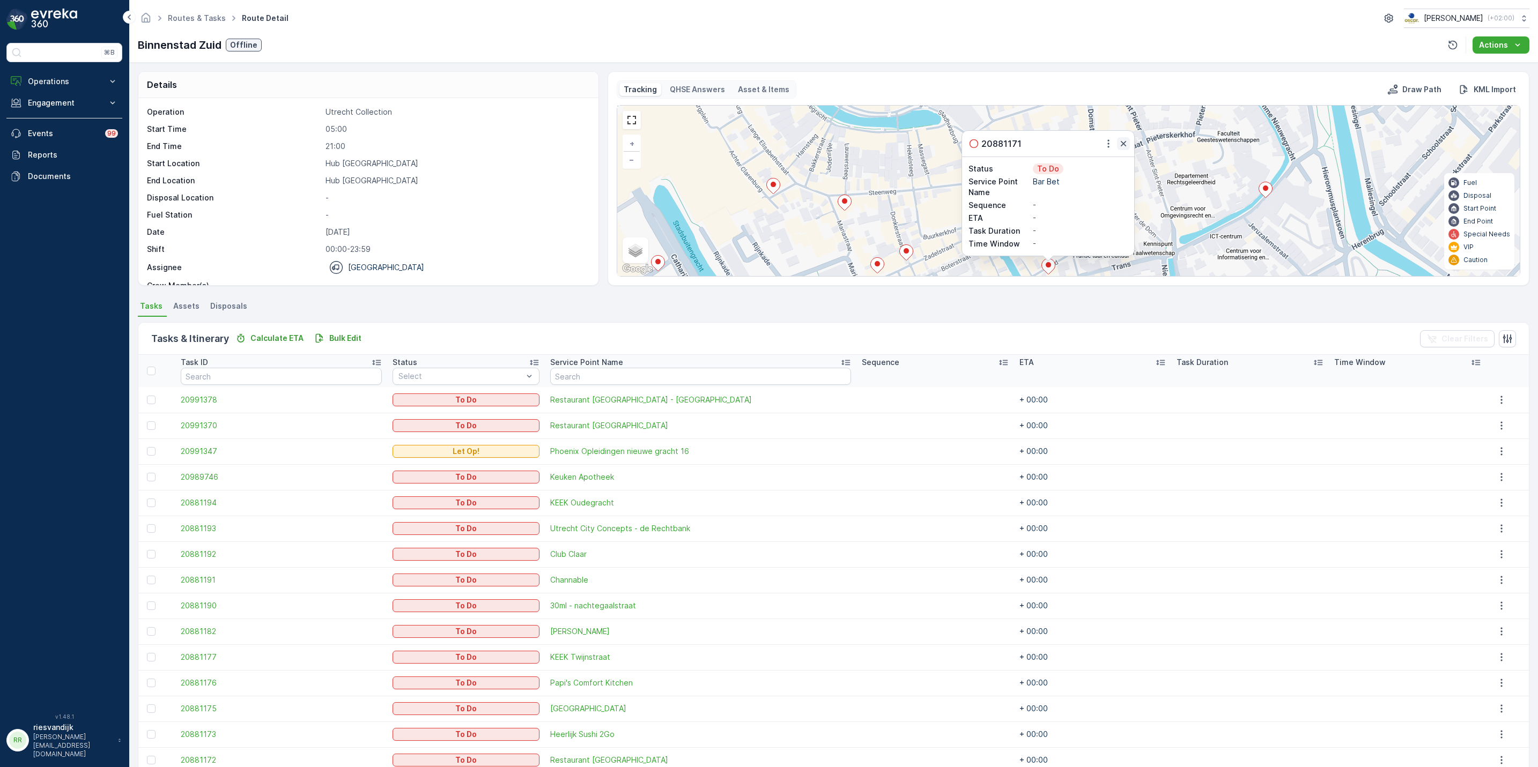
click at [1125, 146] on icon "button" at bounding box center [1123, 143] width 5 height 5
